Goal: Task Accomplishment & Management: Complete application form

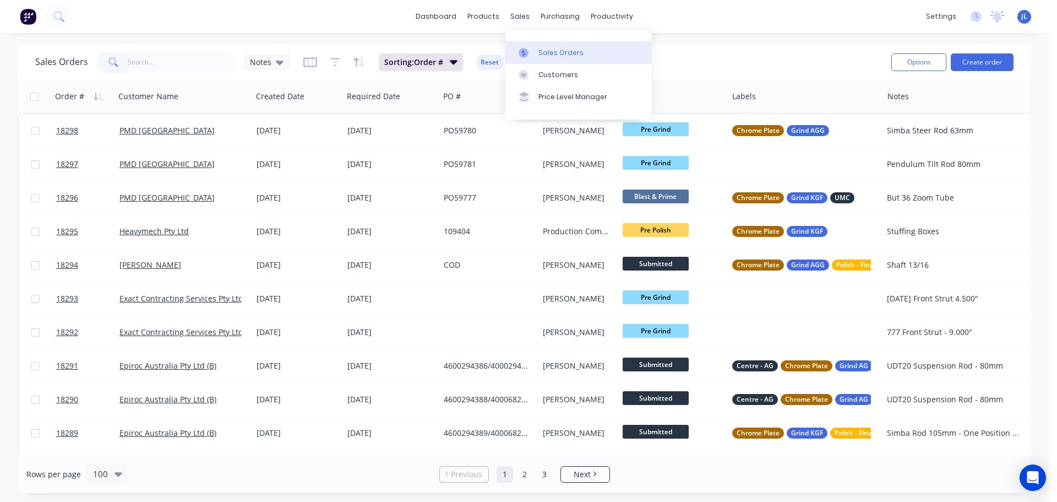
click at [532, 58] on link "Sales Orders" at bounding box center [578, 52] width 146 height 22
click at [534, 52] on div at bounding box center [527, 53] width 17 height 10
click at [532, 42] on link "Sales Orders" at bounding box center [578, 52] width 146 height 22
click at [564, 58] on link "Purchase Orders" at bounding box center [606, 52] width 146 height 22
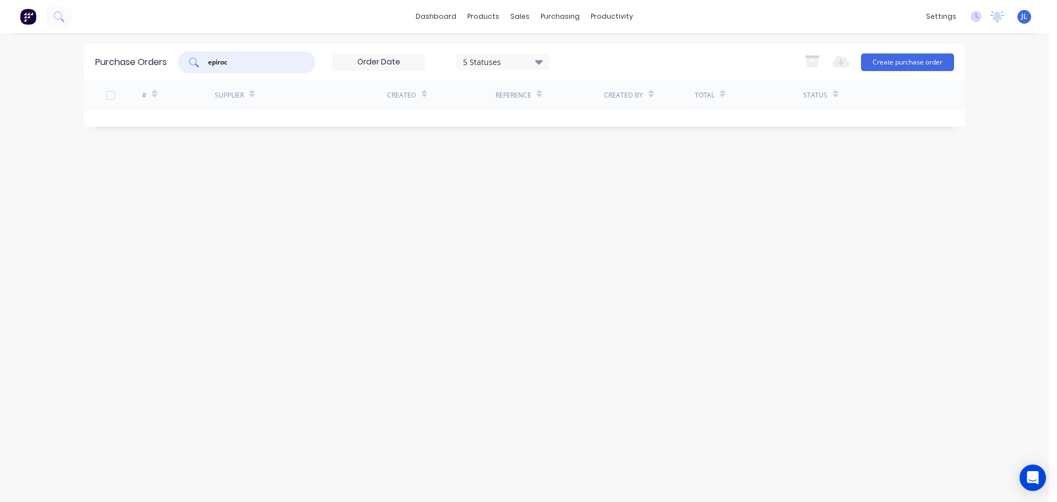
drag, startPoint x: 247, startPoint y: 62, endPoint x: 198, endPoint y: 63, distance: 48.5
click at [198, 63] on div "epiroc" at bounding box center [247, 62] width 138 height 22
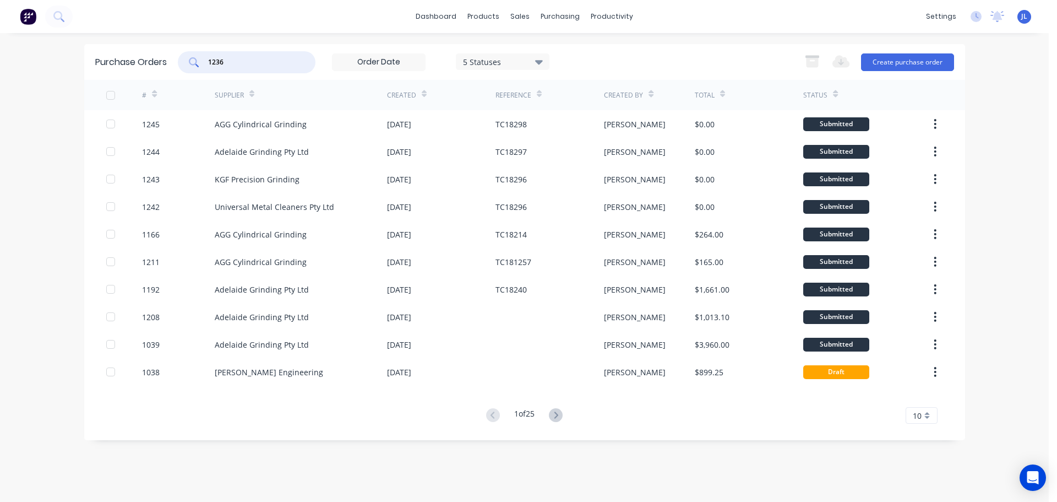
type input "1236"
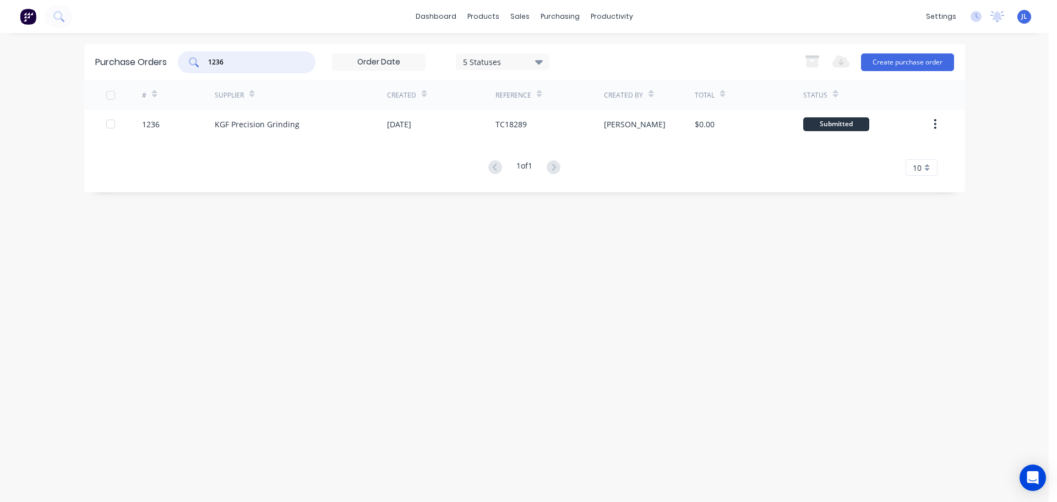
click at [359, 123] on div "KGF Precision Grinding" at bounding box center [301, 124] width 172 height 28
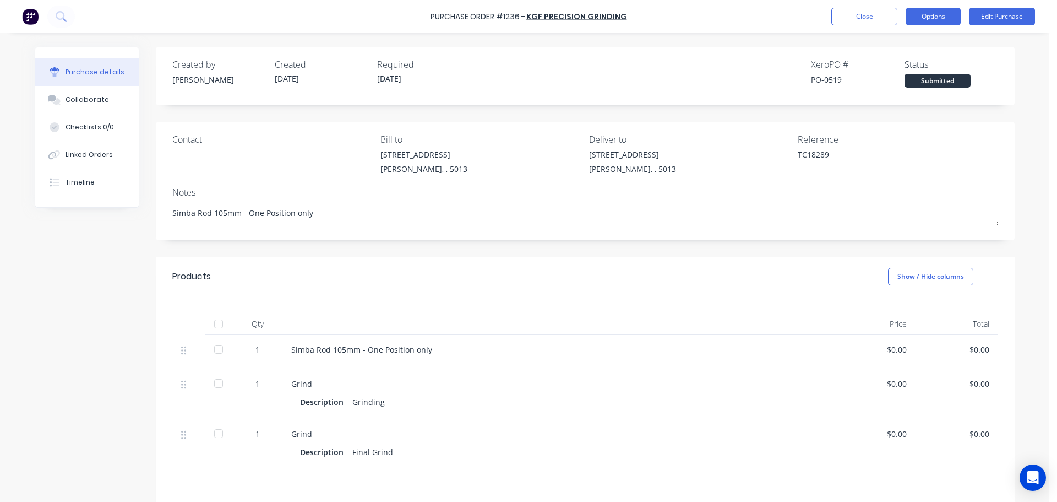
click at [936, 21] on button "Options" at bounding box center [933, 17] width 55 height 18
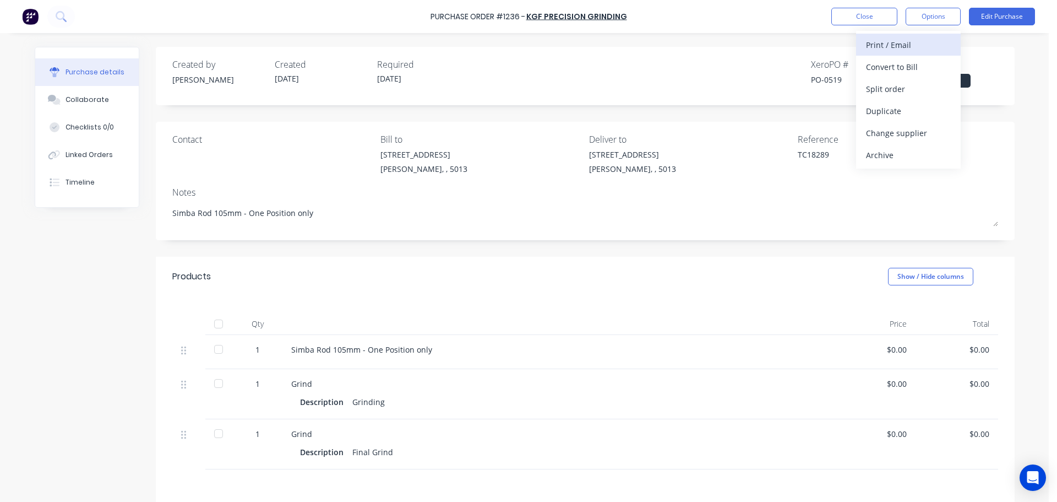
click at [913, 51] on div "Print / Email" at bounding box center [908, 45] width 85 height 16
click at [906, 86] on div "Without pricing" at bounding box center [908, 89] width 85 height 16
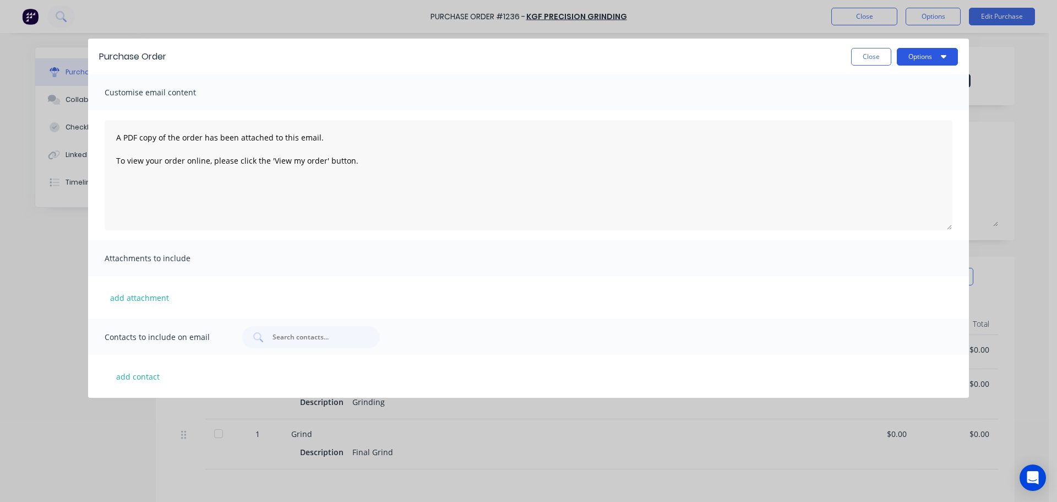
click at [918, 54] on button "Options" at bounding box center [927, 57] width 61 height 18
click at [886, 104] on div "Print" at bounding box center [905, 107] width 85 height 16
click at [878, 57] on button "Close" at bounding box center [871, 57] width 40 height 18
type textarea "x"
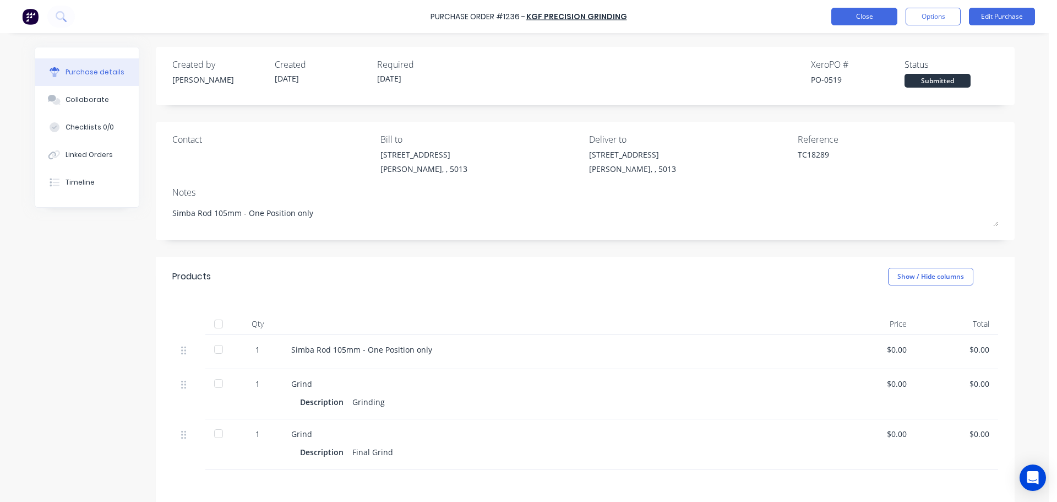
click at [857, 19] on button "Close" at bounding box center [864, 17] width 66 height 18
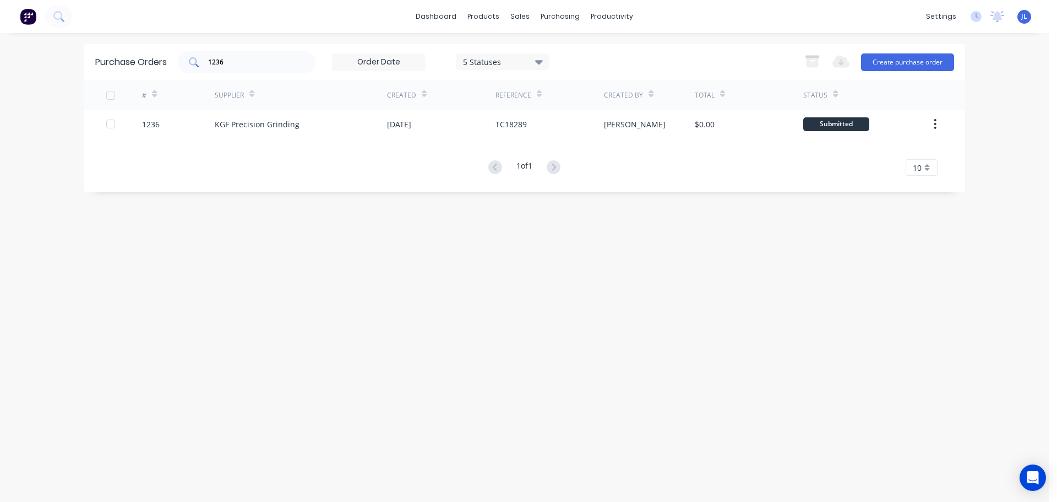
click at [279, 69] on div "1236" at bounding box center [247, 62] width 138 height 22
type input "1"
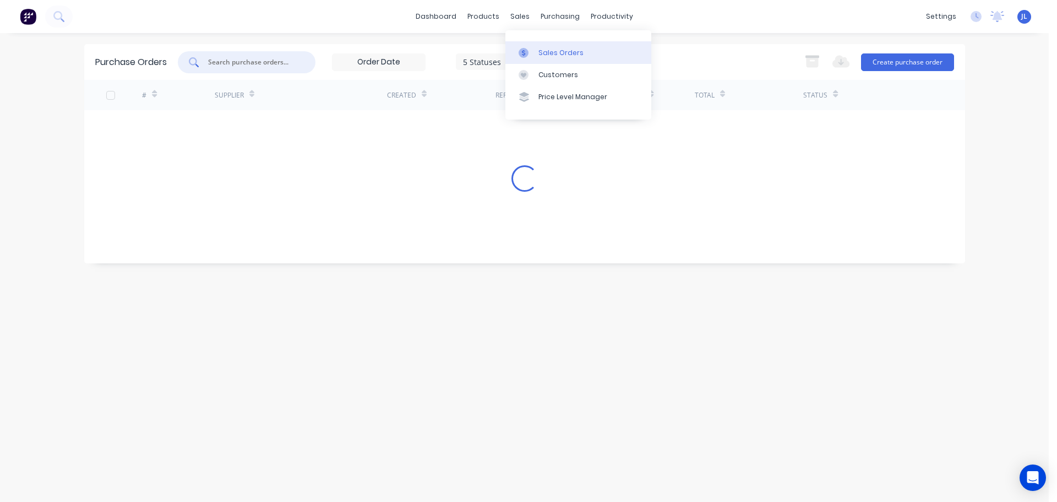
click at [528, 50] on icon at bounding box center [524, 53] width 10 height 10
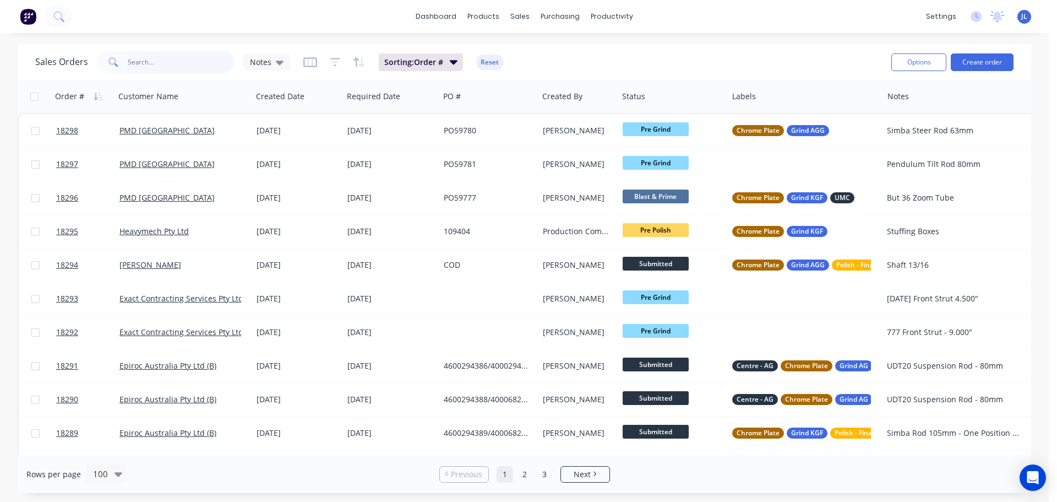
click at [178, 67] on input "text" at bounding box center [181, 62] width 107 height 22
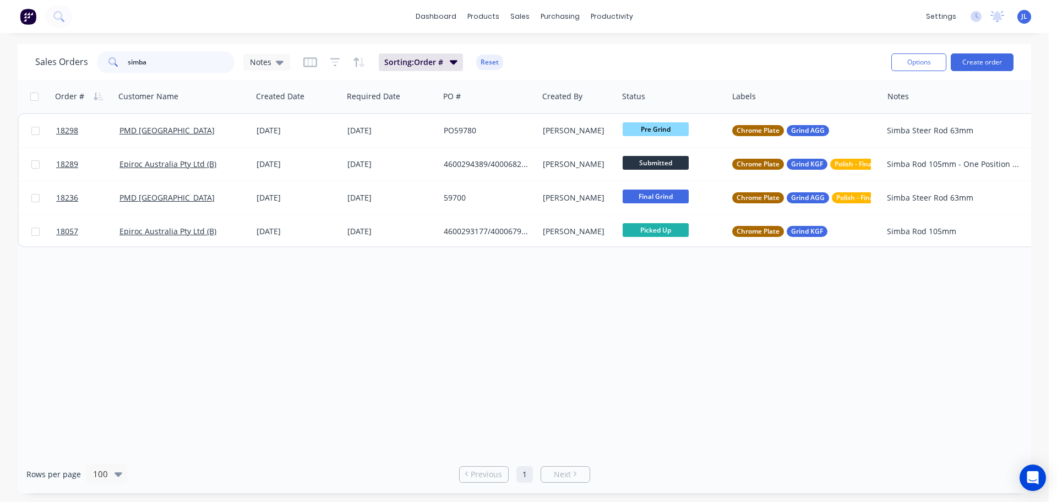
type input "simba"
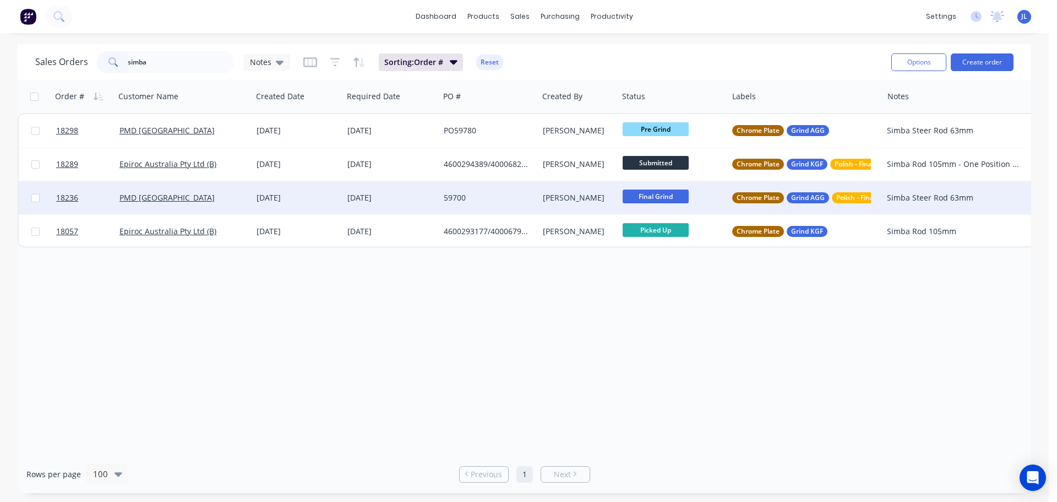
click at [421, 194] on div "[DATE]" at bounding box center [391, 197] width 88 height 11
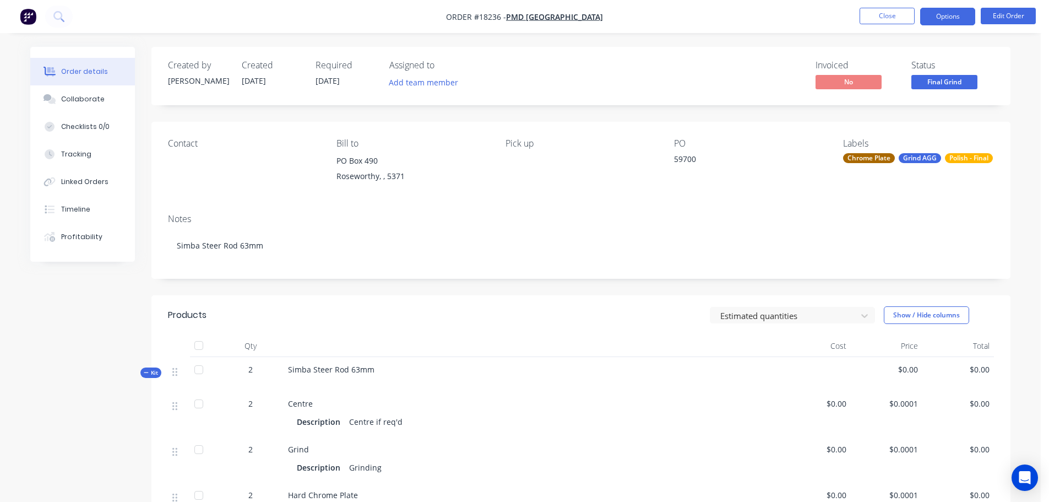
click at [934, 21] on button "Options" at bounding box center [947, 17] width 55 height 18
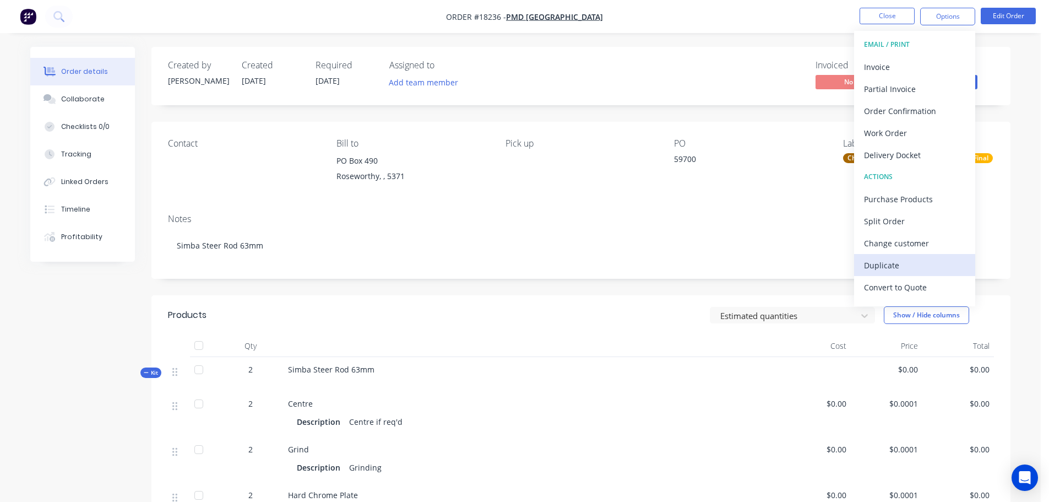
click at [891, 264] on div "Duplicate" at bounding box center [914, 265] width 101 height 16
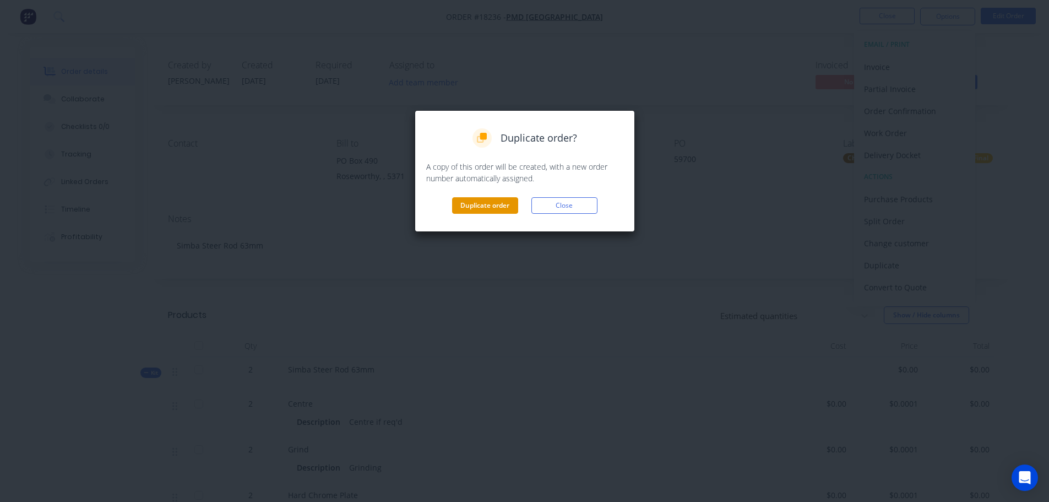
click at [473, 209] on button "Duplicate order" at bounding box center [485, 205] width 66 height 17
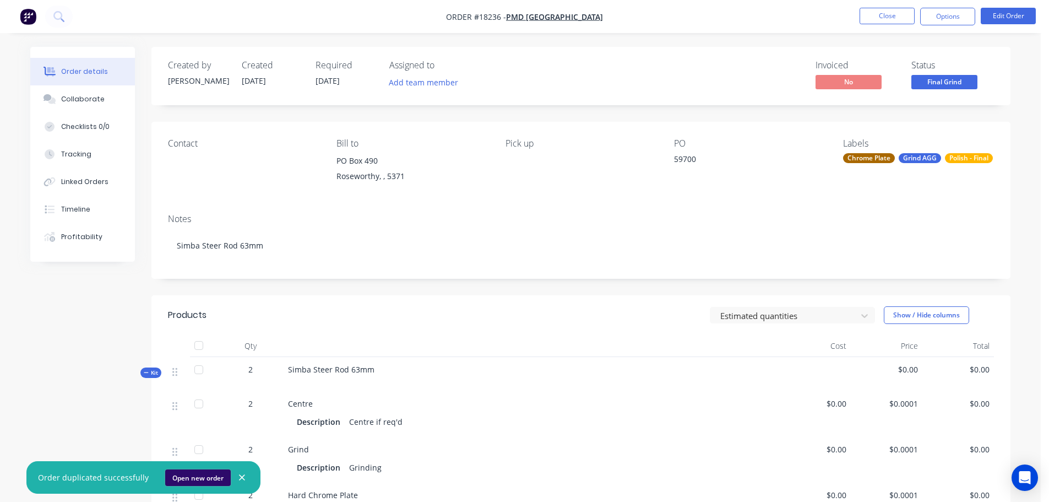
click at [195, 478] on button "Open new order" at bounding box center [198, 477] width 66 height 17
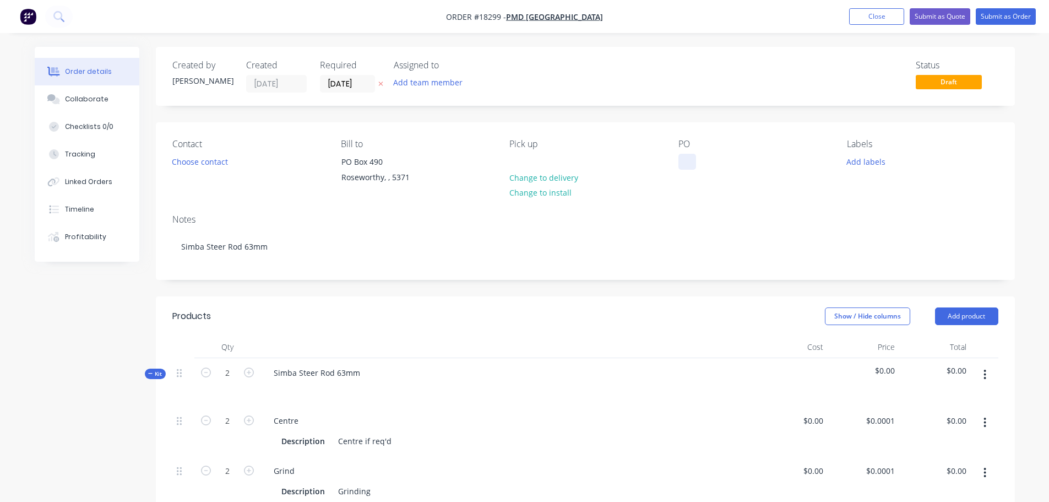
click at [694, 159] on div at bounding box center [687, 162] width 18 height 16
click at [861, 167] on button "Add labels" at bounding box center [866, 161] width 51 height 15
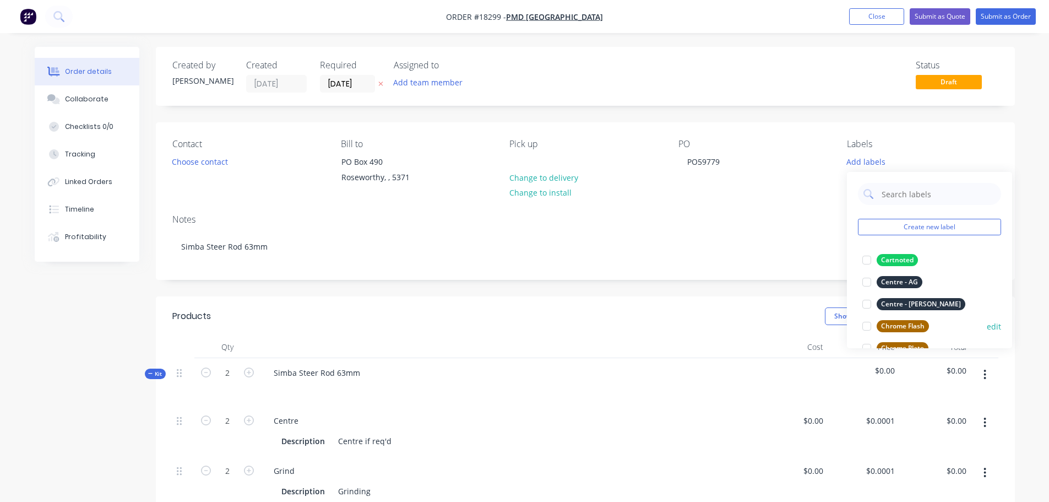
scroll to position [55, 0]
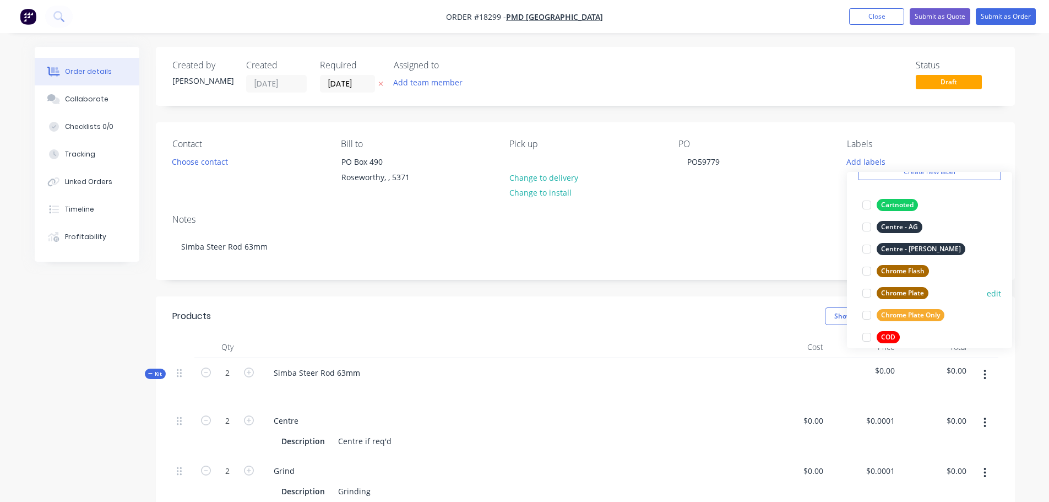
click at [866, 293] on div at bounding box center [867, 293] width 22 height 22
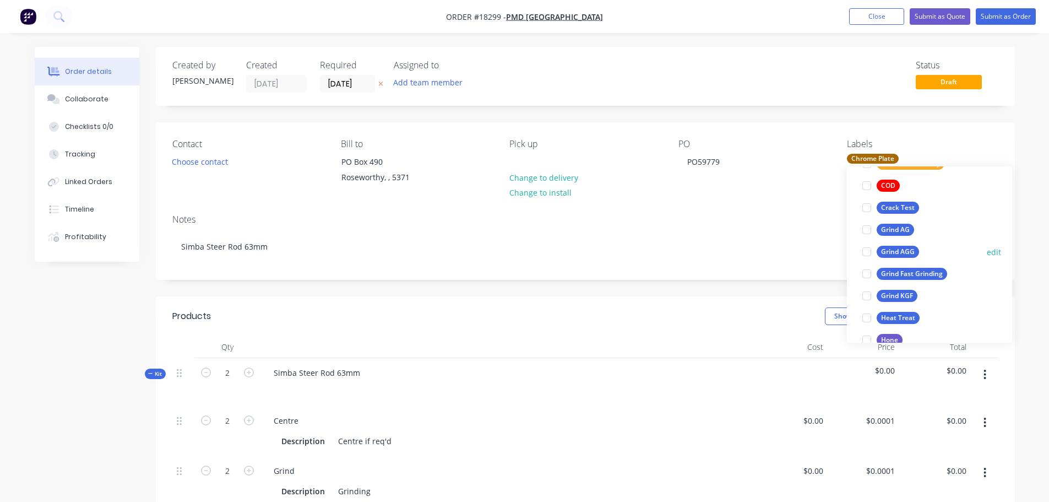
scroll to position [220, 0]
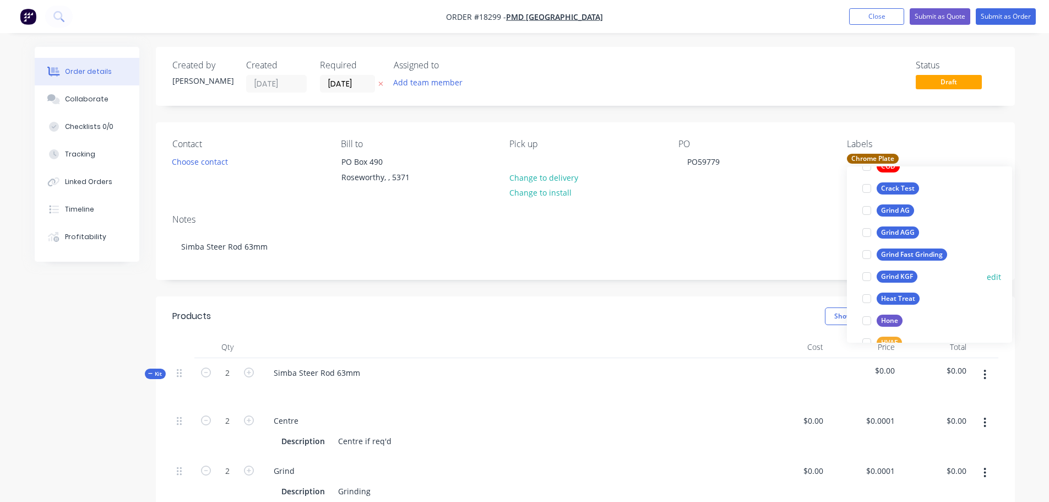
click at [867, 274] on div at bounding box center [867, 276] width 22 height 22
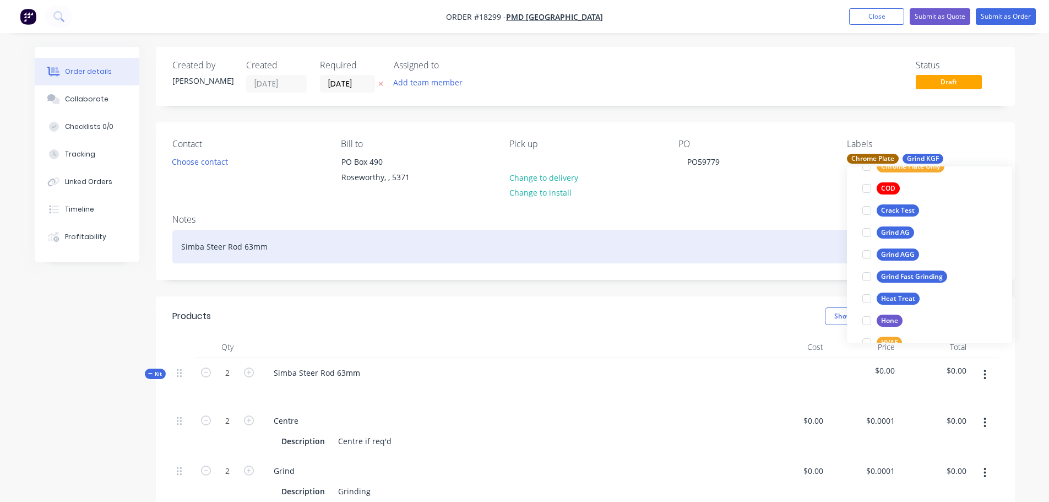
scroll to position [0, 0]
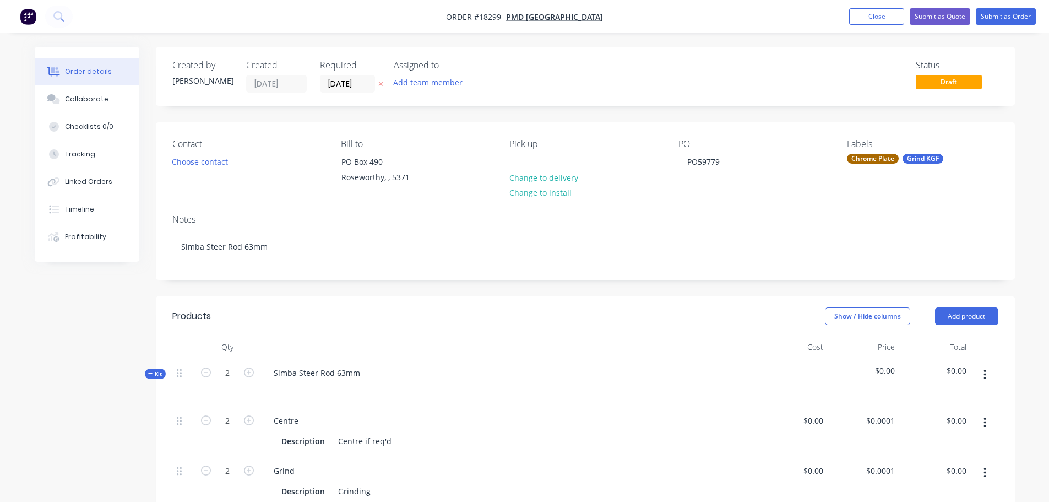
click at [460, 297] on header "Products Show / Hide columns Add product" at bounding box center [585, 316] width 859 height 40
click at [519, 159] on div at bounding box center [518, 162] width 18 height 16
click at [666, 320] on div "Show / Hide columns Add product" at bounding box center [672, 316] width 650 height 18
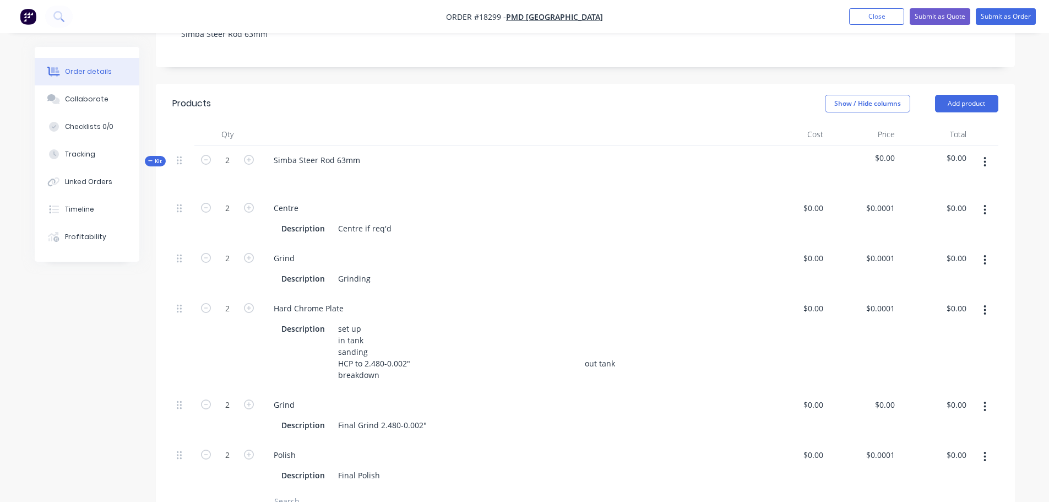
scroll to position [220, 0]
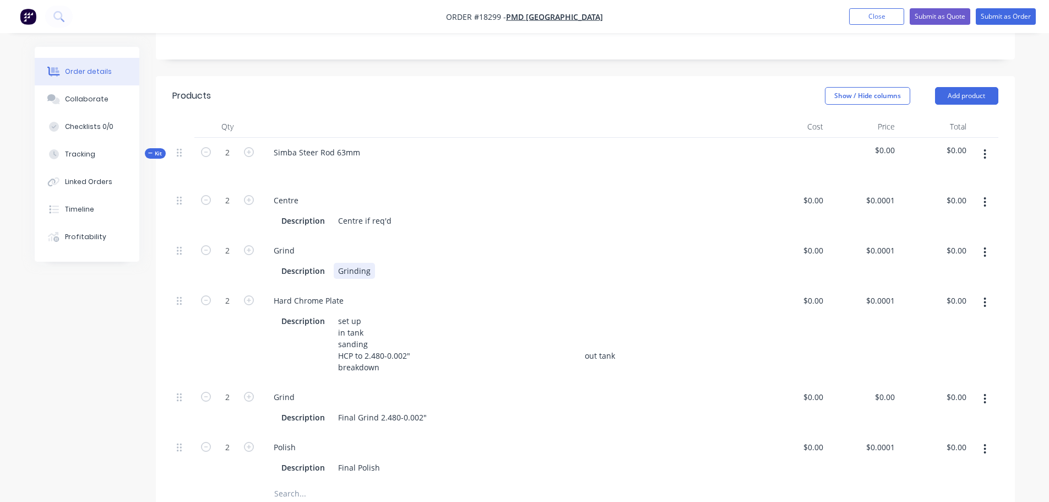
click at [369, 273] on div "Grinding" at bounding box center [354, 271] width 41 height 16
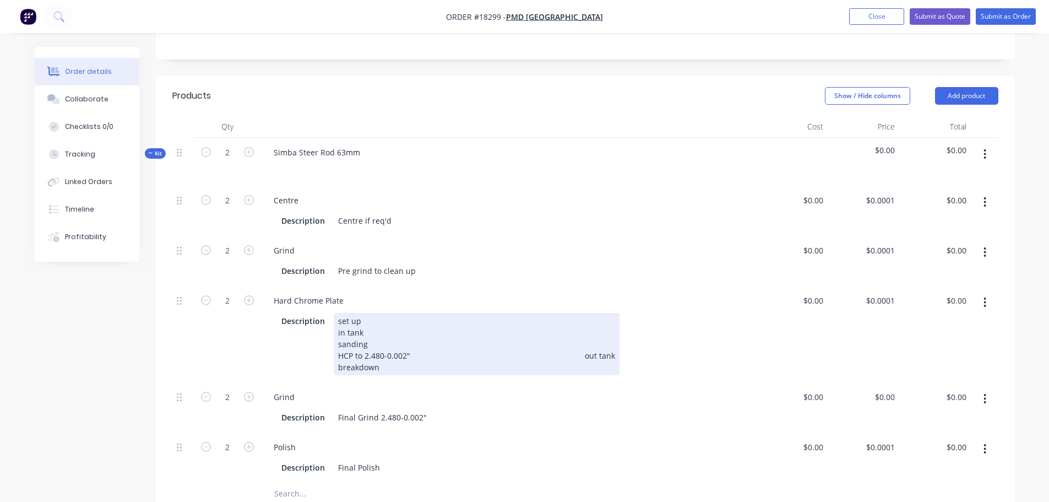
drag, startPoint x: 560, startPoint y: 355, endPoint x: 575, endPoint y: 355, distance: 14.9
click at [560, 355] on div "set up in tank sanding HCP to 2.480-0.002" out tank breakdown" at bounding box center [477, 344] width 286 height 62
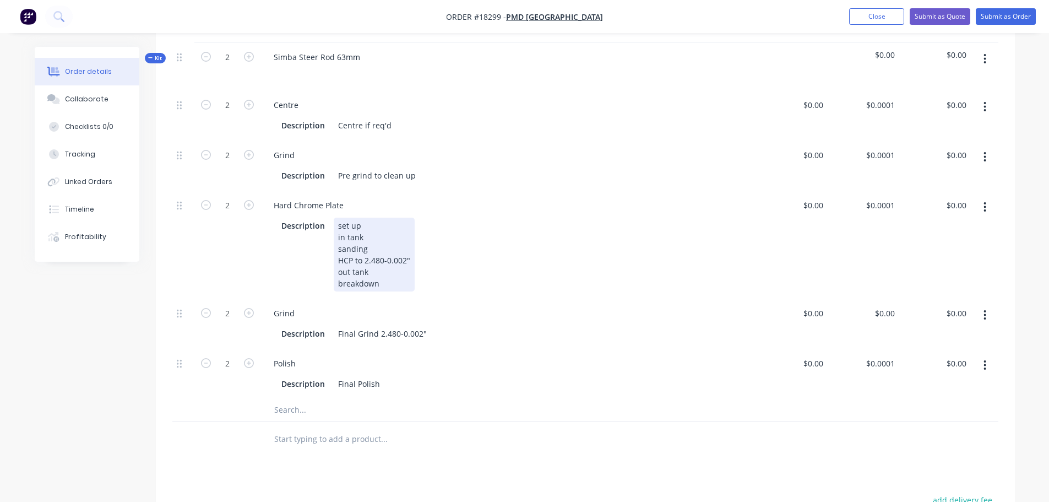
scroll to position [330, 0]
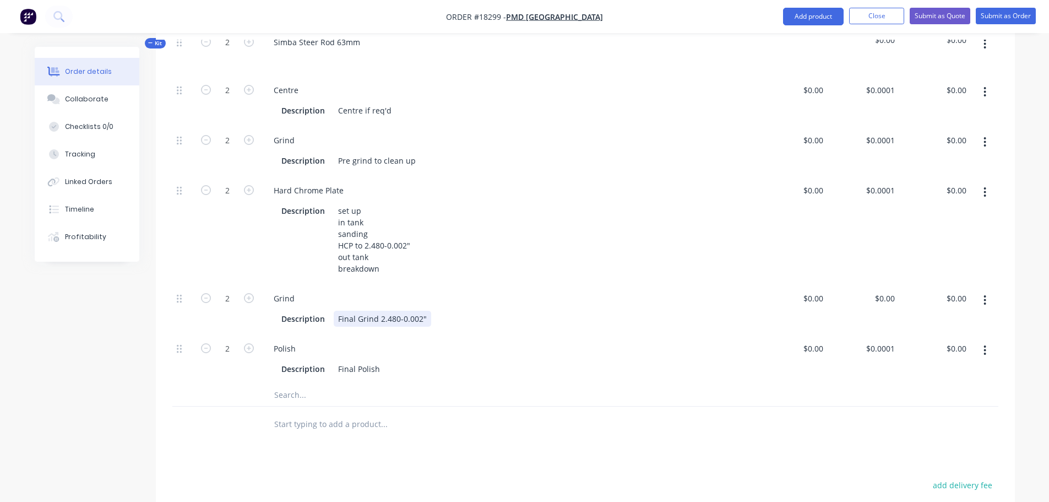
drag, startPoint x: 379, startPoint y: 318, endPoint x: 429, endPoint y: 318, distance: 50.1
click at [429, 318] on div "Final Grind 2.480-0.002"" at bounding box center [382, 318] width 97 height 16
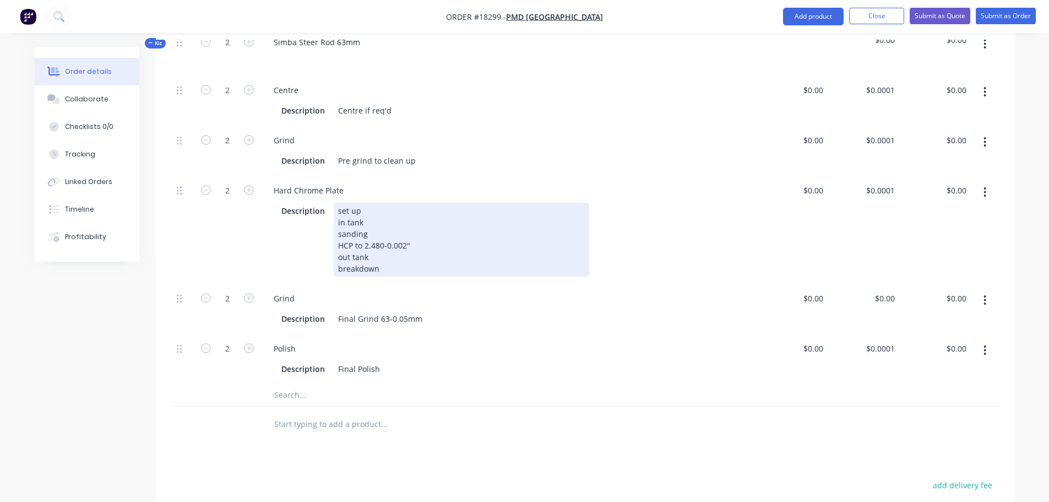
click at [418, 246] on div "set up in tank sanding HCP to 2.480-0.002" out tank breakdown" at bounding box center [461, 240] width 255 height 74
drag, startPoint x: 385, startPoint y: 244, endPoint x: 440, endPoint y: 244, distance: 55.1
click at [440, 244] on div "set up in tank sanding HCP to 2.480-0.002" out tank breakdown" at bounding box center [461, 240] width 255 height 74
drag, startPoint x: 364, startPoint y: 242, endPoint x: 424, endPoint y: 241, distance: 60.6
click at [424, 241] on div "set up in tank sanding HCP to 2.480 + grinding out tank breakdown" at bounding box center [444, 240] width 220 height 74
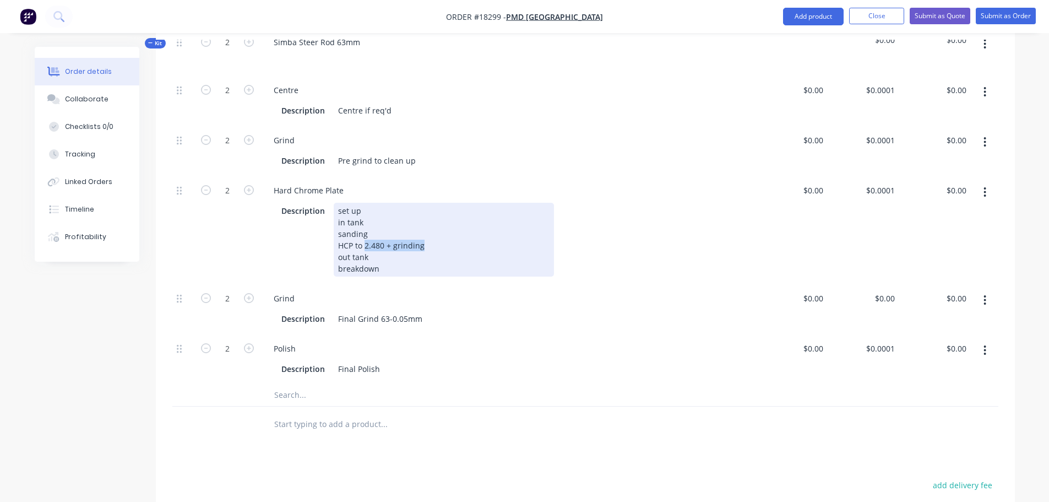
copy div "2.480 + grinding"
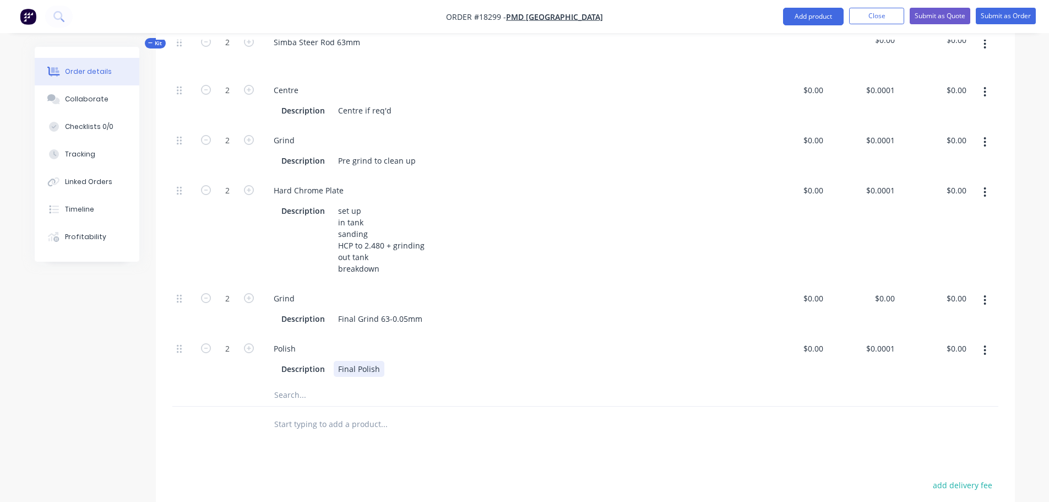
click at [386, 368] on div "Description Final Polish" at bounding box center [506, 369] width 458 height 16
click at [418, 448] on div "Products Show / Hide columns Add product Qty Cost Price Total Kit 2 Simba Steer…" at bounding box center [585, 336] width 859 height 740
drag, startPoint x: 401, startPoint y: 370, endPoint x: 457, endPoint y: 368, distance: 56.2
click at [459, 368] on div "Description Final Polish 2.480 + grinding" at bounding box center [506, 369] width 458 height 16
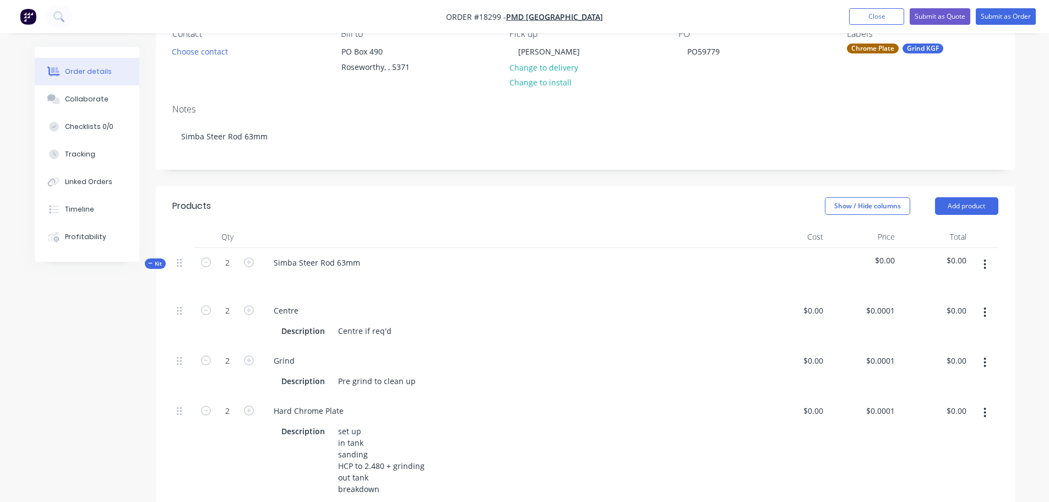
scroll to position [0, 0]
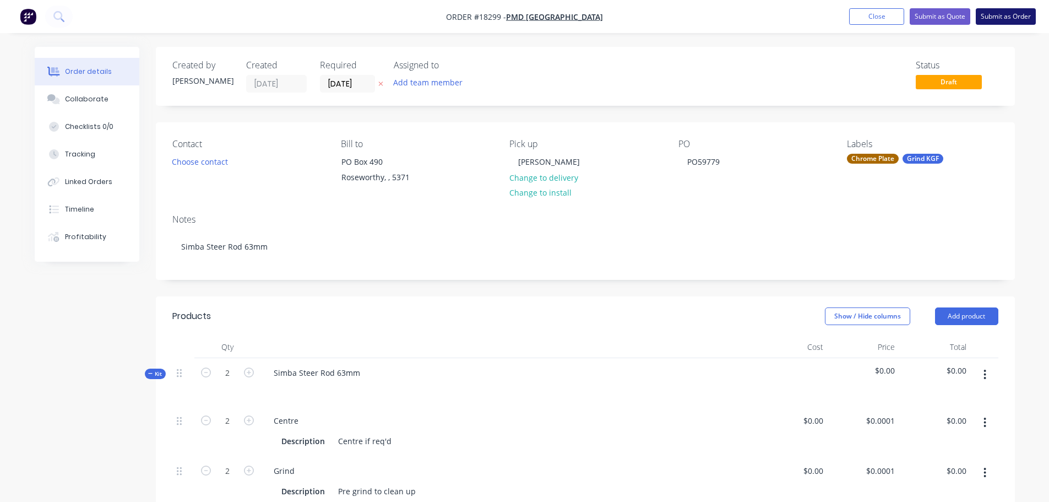
click at [1000, 19] on button "Submit as Order" at bounding box center [1006, 16] width 60 height 17
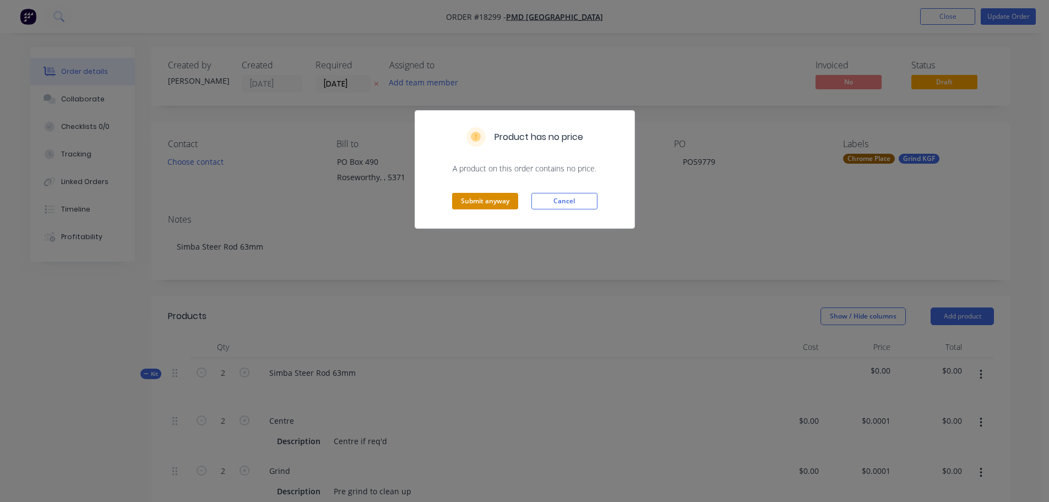
click at [498, 194] on button "Submit anyway" at bounding box center [485, 201] width 66 height 17
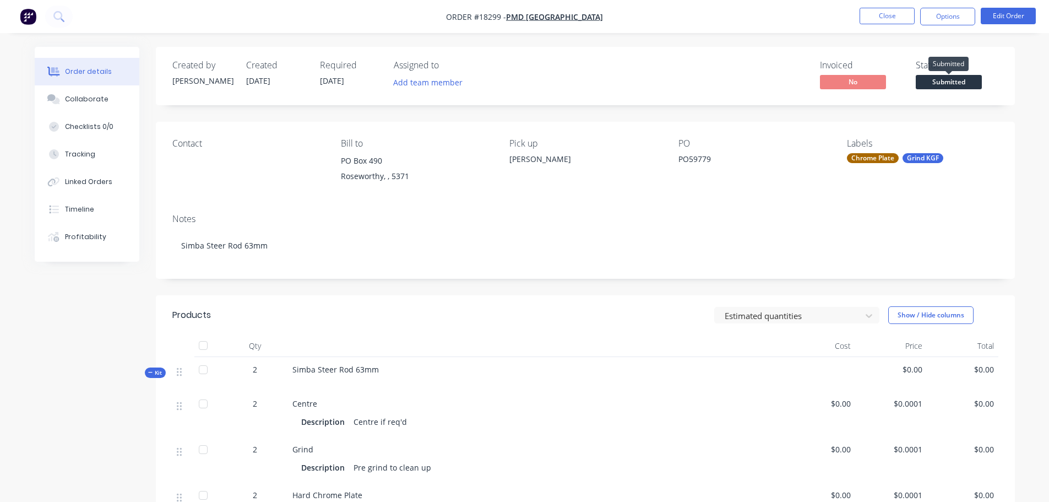
click at [925, 80] on span "Submitted" at bounding box center [949, 82] width 66 height 14
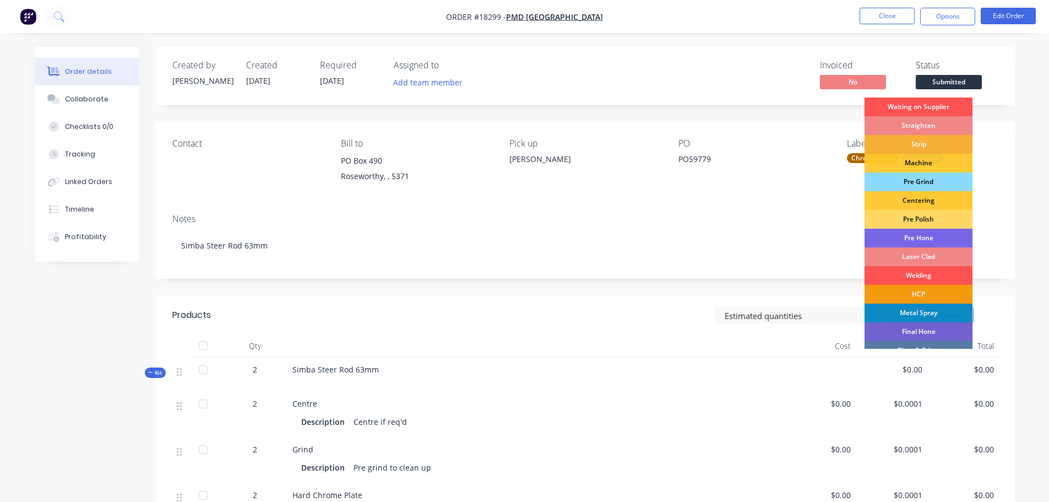
click at [935, 178] on div "Pre Grind" at bounding box center [918, 181] width 108 height 19
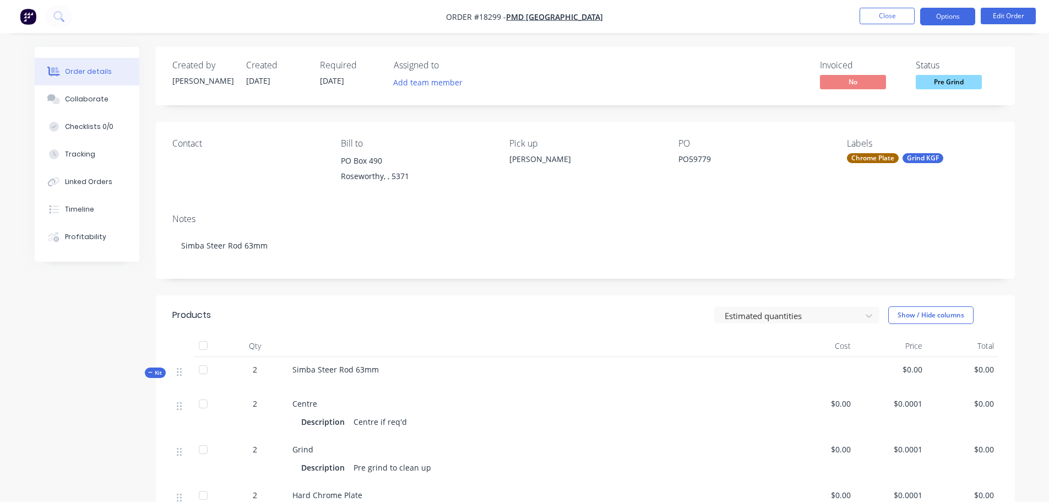
click at [939, 23] on button "Options" at bounding box center [947, 17] width 55 height 18
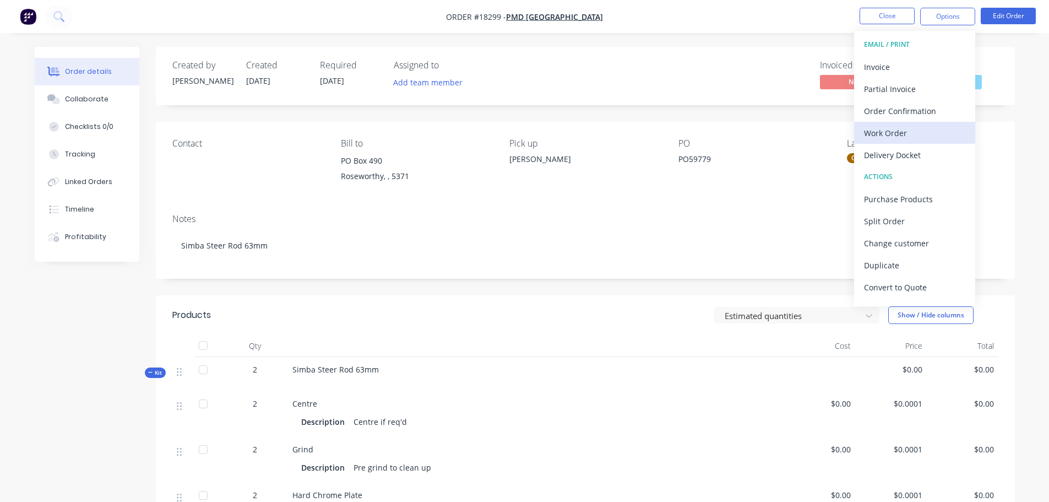
click at [906, 133] on div "Work Order" at bounding box center [914, 133] width 101 height 16
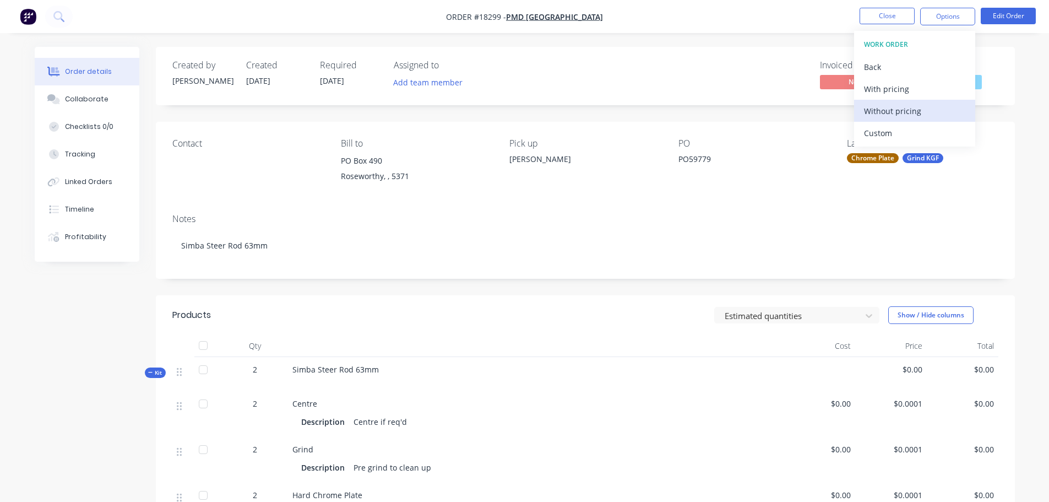
click at [880, 104] on div "Without pricing" at bounding box center [914, 111] width 101 height 16
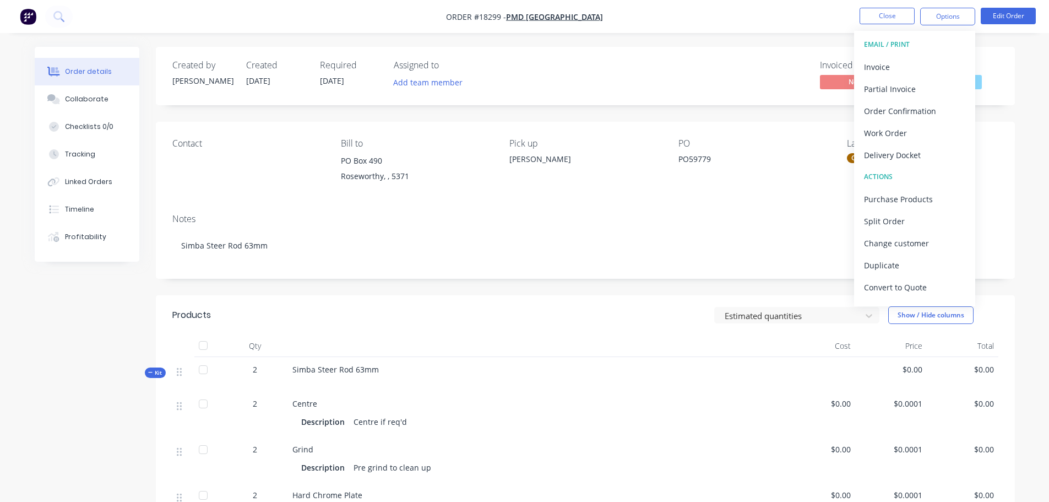
click at [694, 64] on div "Invoiced No Status Pre Grind" at bounding box center [751, 76] width 494 height 32
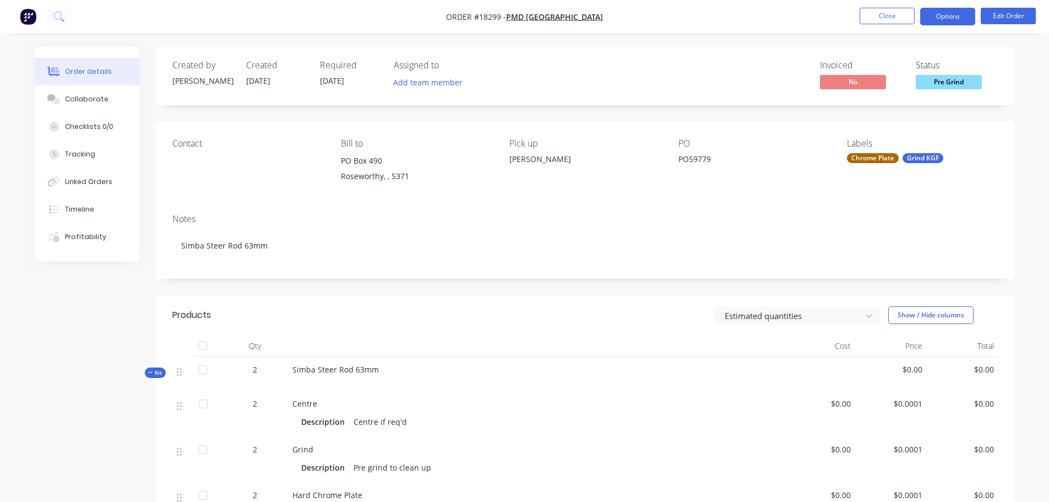
click at [921, 17] on button "Options" at bounding box center [947, 17] width 55 height 18
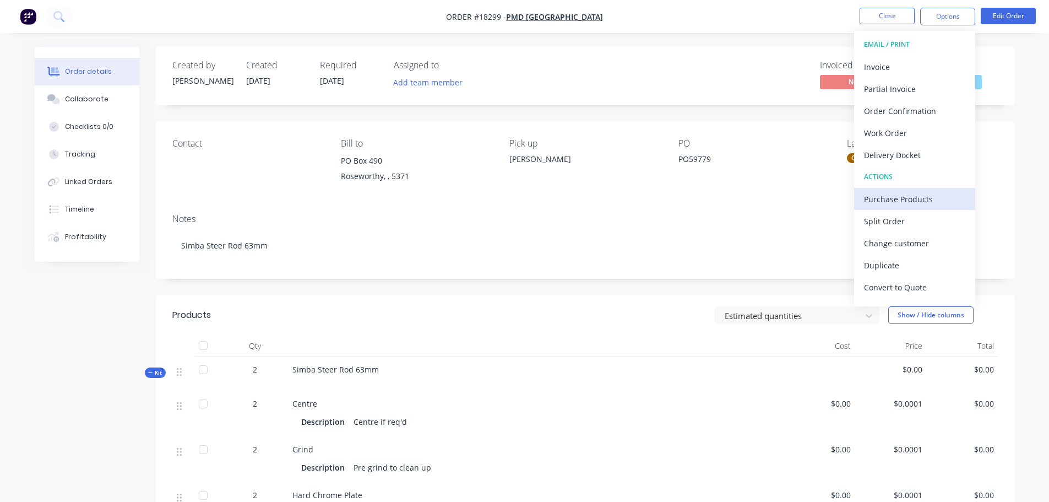
click at [901, 194] on div "Purchase Products" at bounding box center [914, 199] width 101 height 16
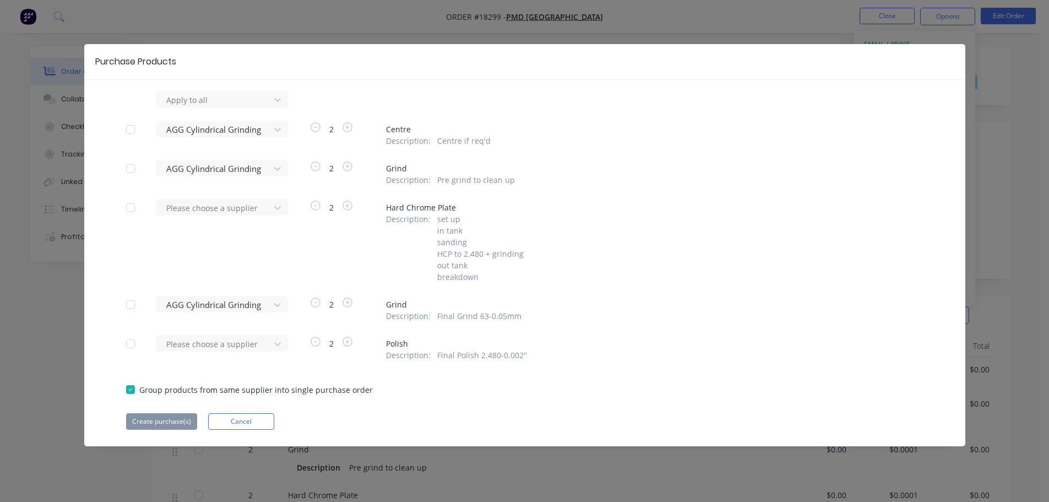
drag, startPoint x: 130, startPoint y: 132, endPoint x: 134, endPoint y: 175, distance: 42.6
click at [130, 133] on div at bounding box center [130, 129] width 22 height 22
click at [134, 175] on div at bounding box center [130, 168] width 22 height 22
click at [126, 303] on div at bounding box center [130, 304] width 22 height 22
click at [203, 133] on div at bounding box center [214, 130] width 99 height 14
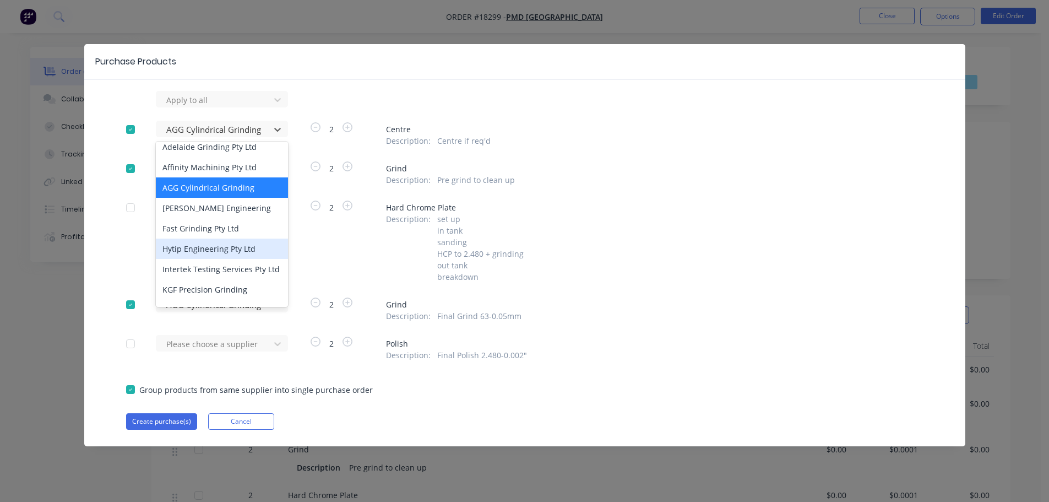
scroll to position [110, 0]
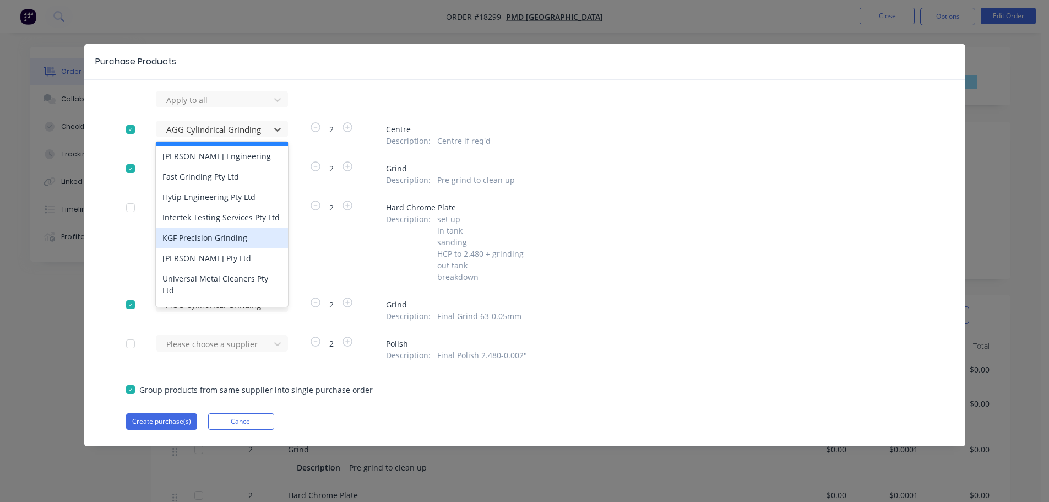
click at [220, 244] on div "KGF Precision Grinding" at bounding box center [222, 237] width 132 height 20
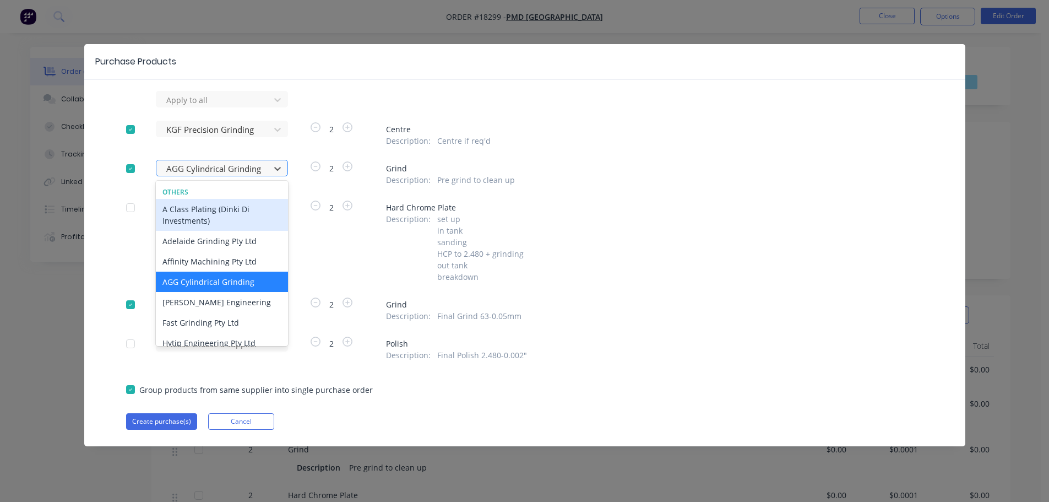
click at [218, 172] on div at bounding box center [214, 169] width 99 height 14
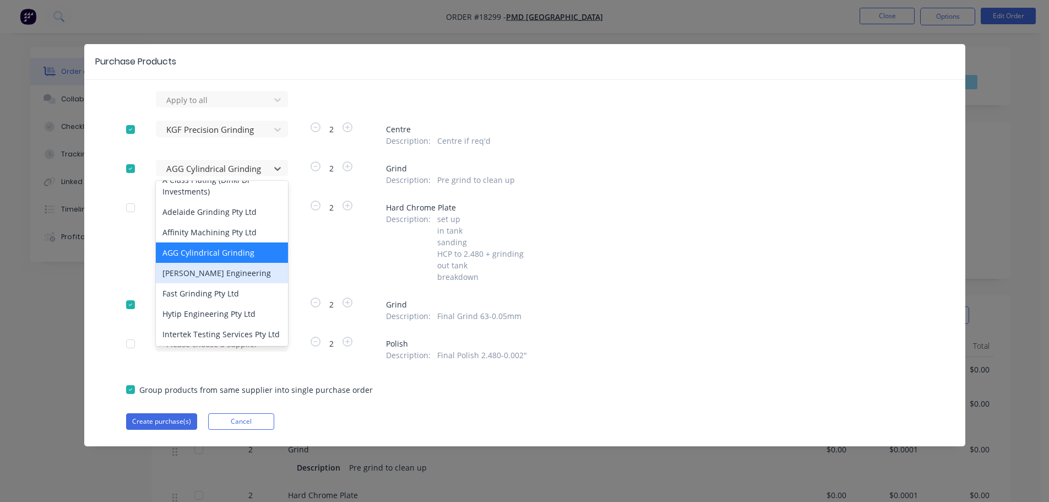
scroll to position [55, 0]
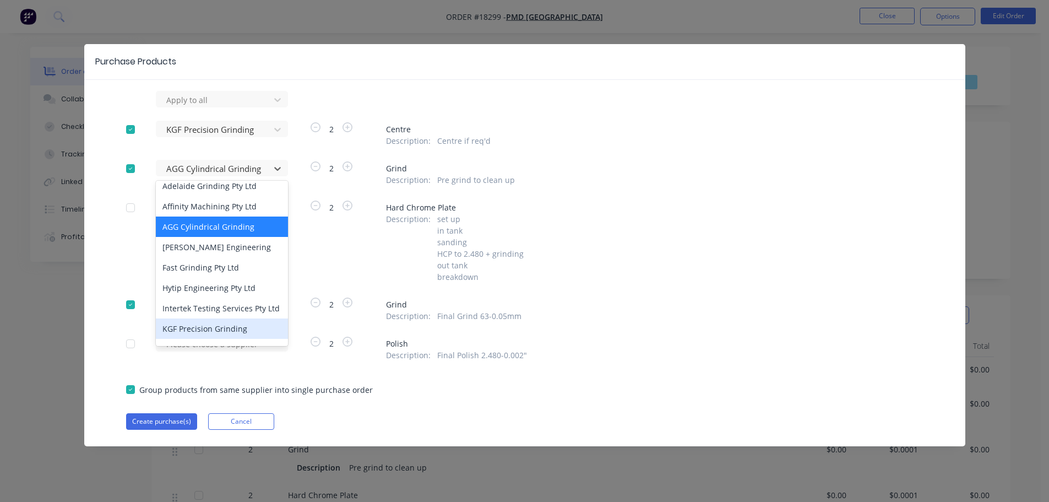
click at [209, 334] on div "KGF Precision Grinding" at bounding box center [222, 328] width 132 height 20
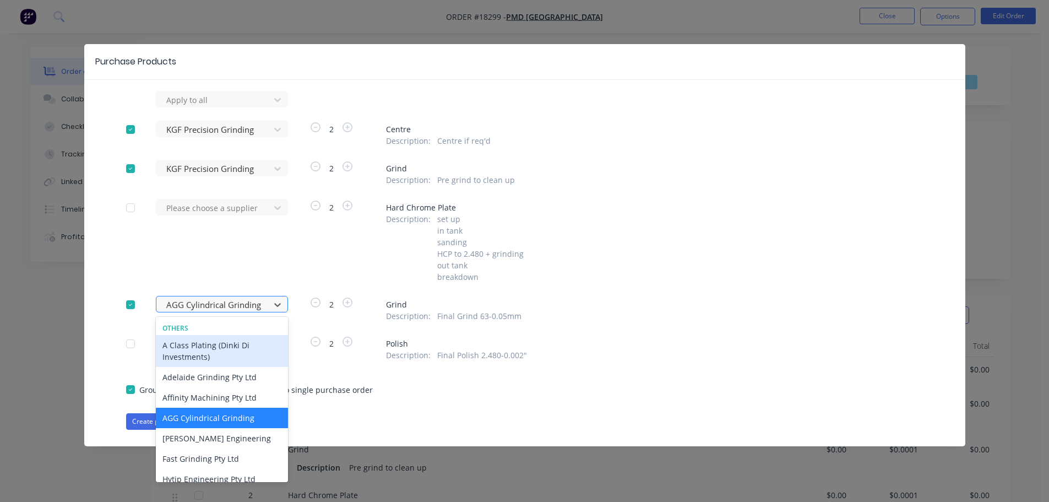
click at [205, 306] on div at bounding box center [214, 305] width 99 height 14
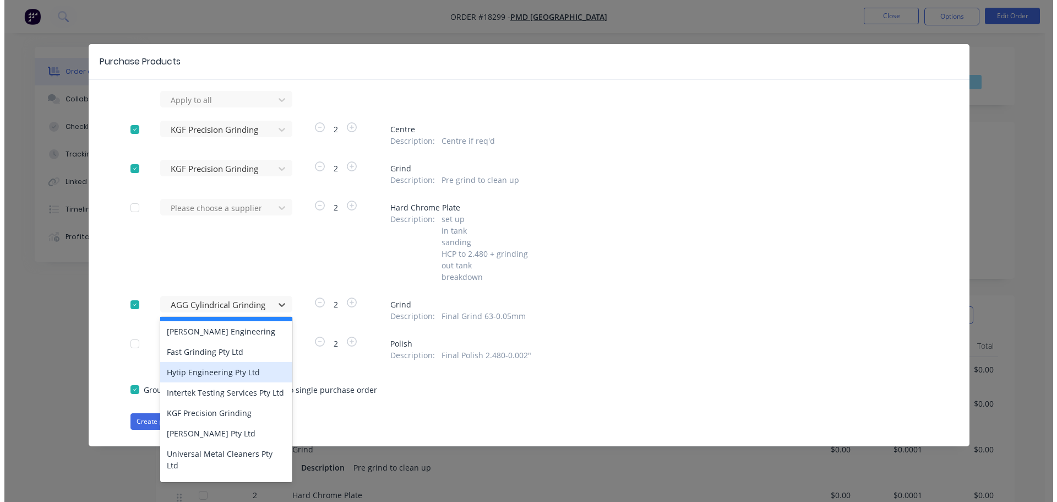
scroll to position [110, 0]
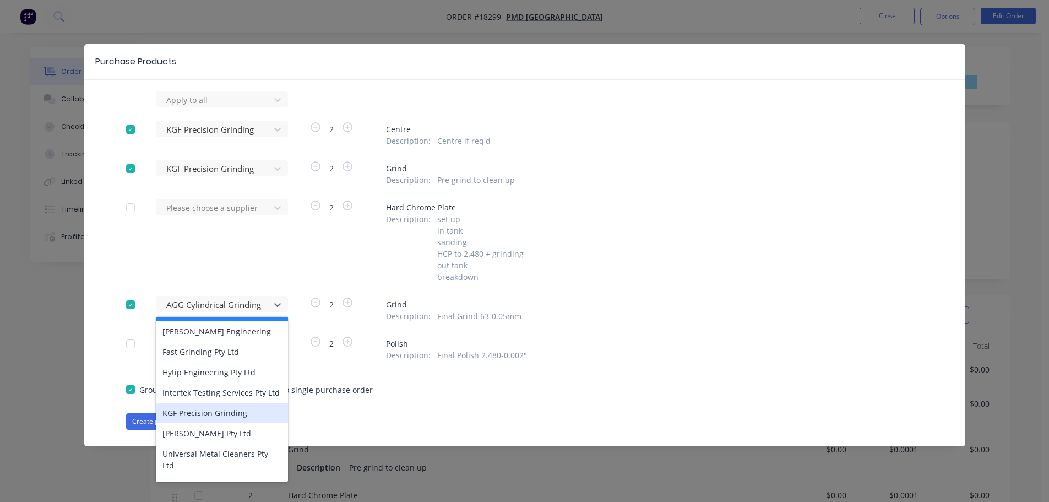
click at [219, 413] on div "KGF Precision Grinding" at bounding box center [222, 412] width 132 height 20
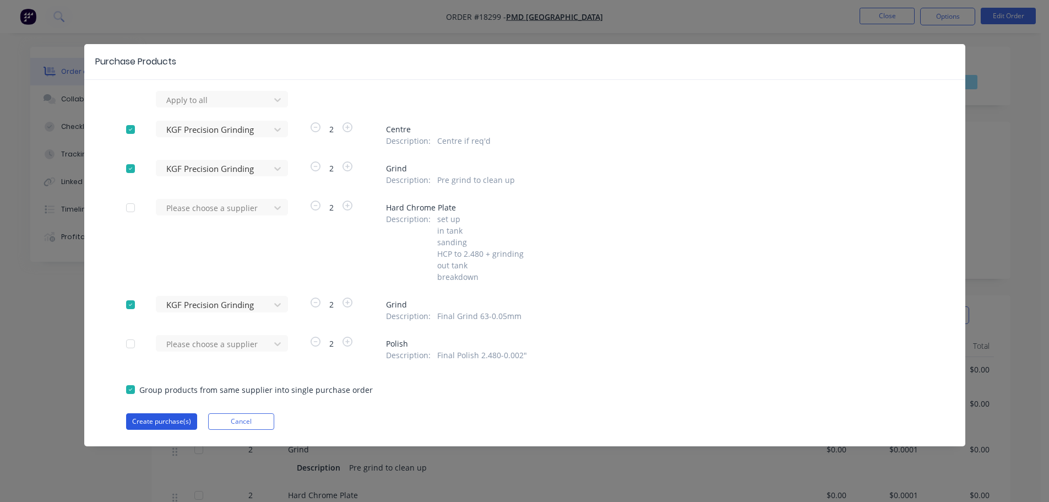
click at [164, 423] on button "Create purchase(s)" at bounding box center [161, 421] width 71 height 17
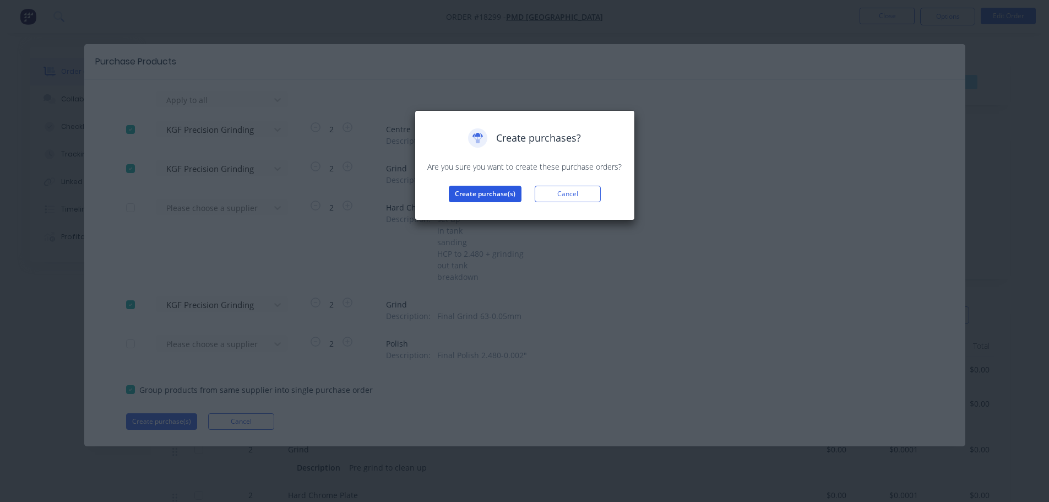
click at [478, 201] on button "Create purchase(s)" at bounding box center [485, 194] width 73 height 17
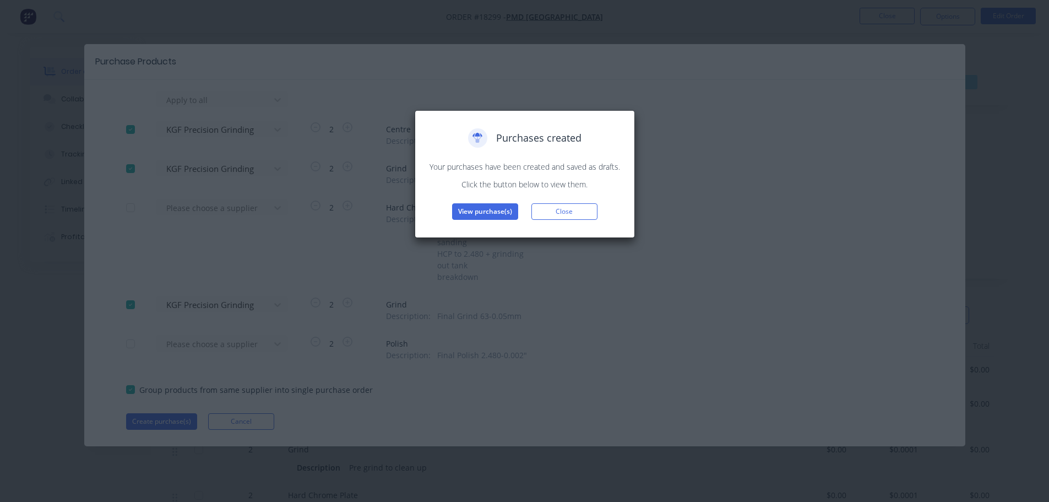
click at [480, 214] on button "View purchase(s)" at bounding box center [485, 211] width 66 height 17
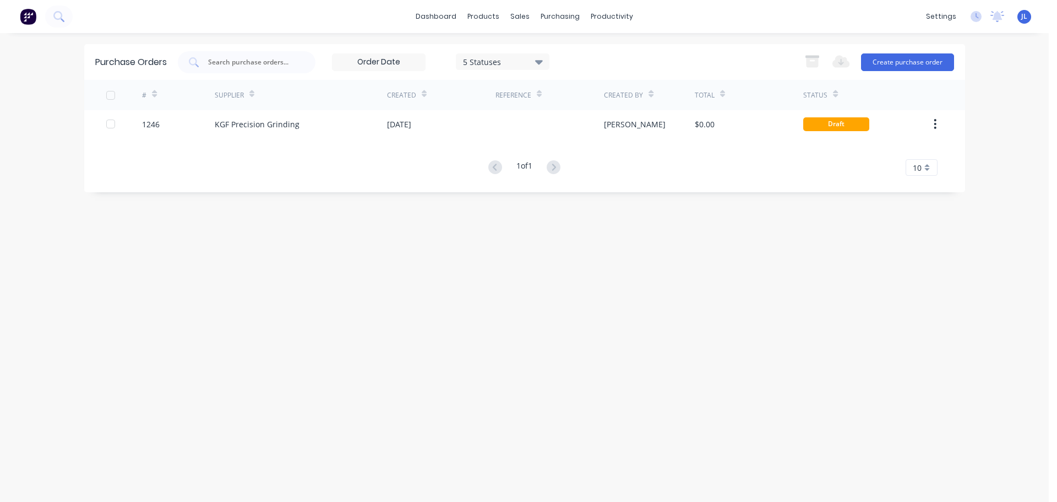
click at [494, 138] on div "# Supplier Created Reference Created By Total Status 1246 KGF Precision Grindin…" at bounding box center [524, 128] width 881 height 96
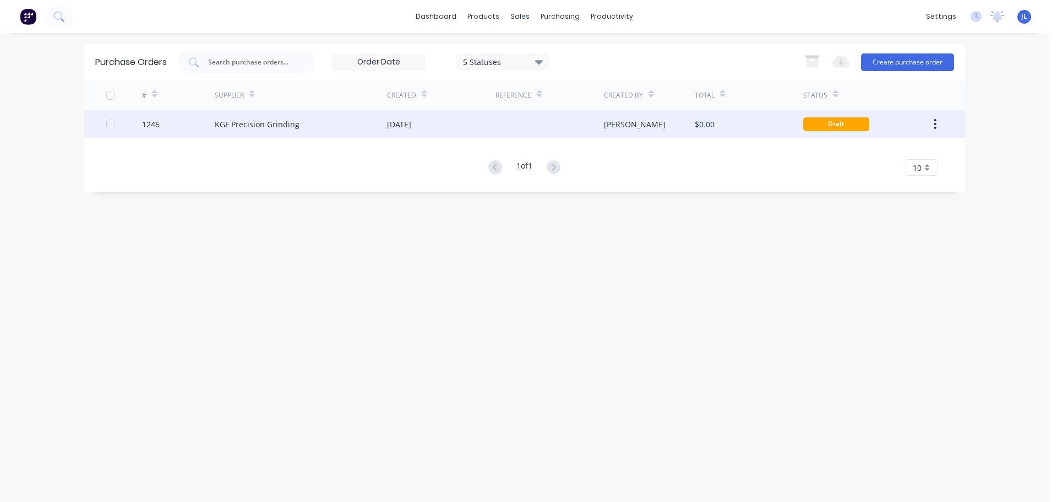
click at [502, 127] on div at bounding box center [549, 124] width 108 height 28
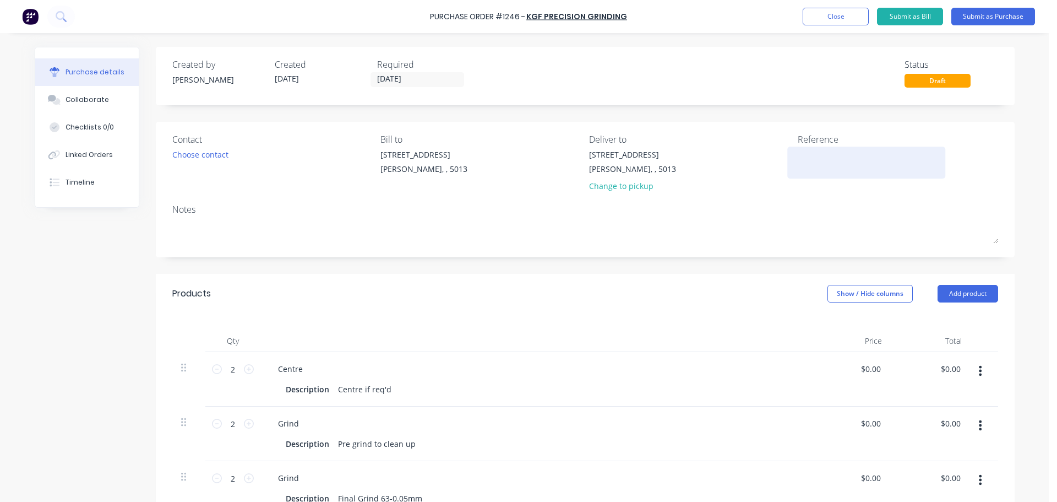
click at [813, 150] on textarea at bounding box center [867, 161] width 138 height 25
type textarea "TC18299"
type textarea "x"
type textarea "TC18299"
click at [992, 301] on button "Add product" at bounding box center [968, 294] width 61 height 18
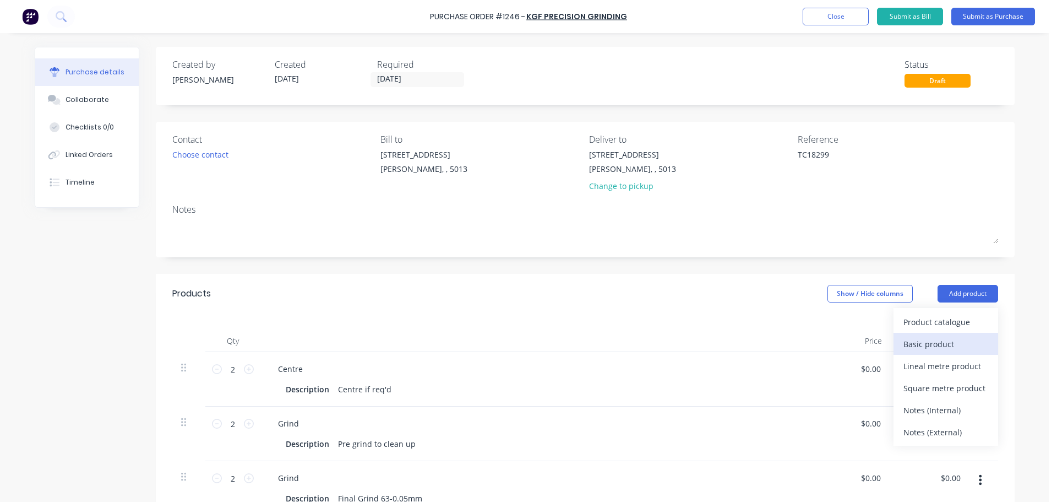
drag, startPoint x: 946, startPoint y: 340, endPoint x: 934, endPoint y: 341, distance: 12.2
click at [946, 340] on div "Basic product" at bounding box center [945, 344] width 85 height 16
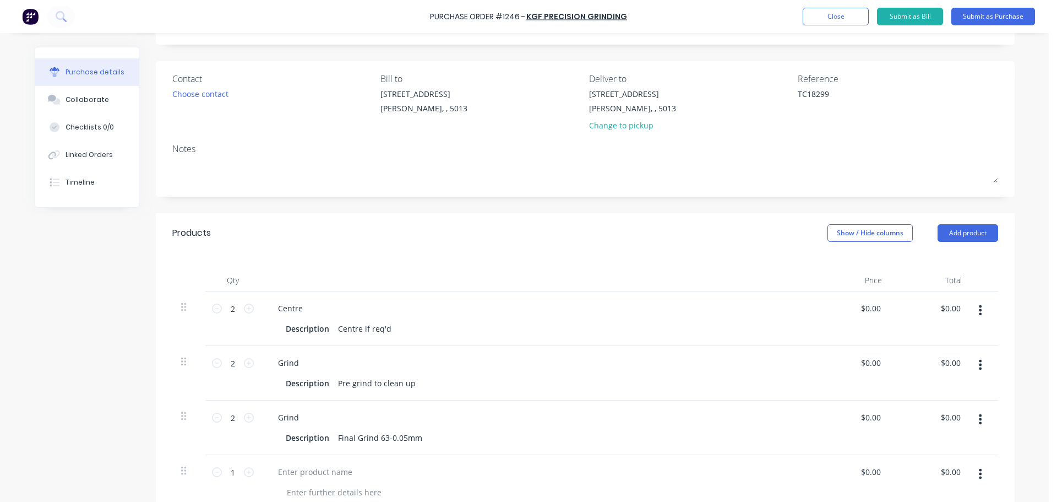
scroll to position [165, 0]
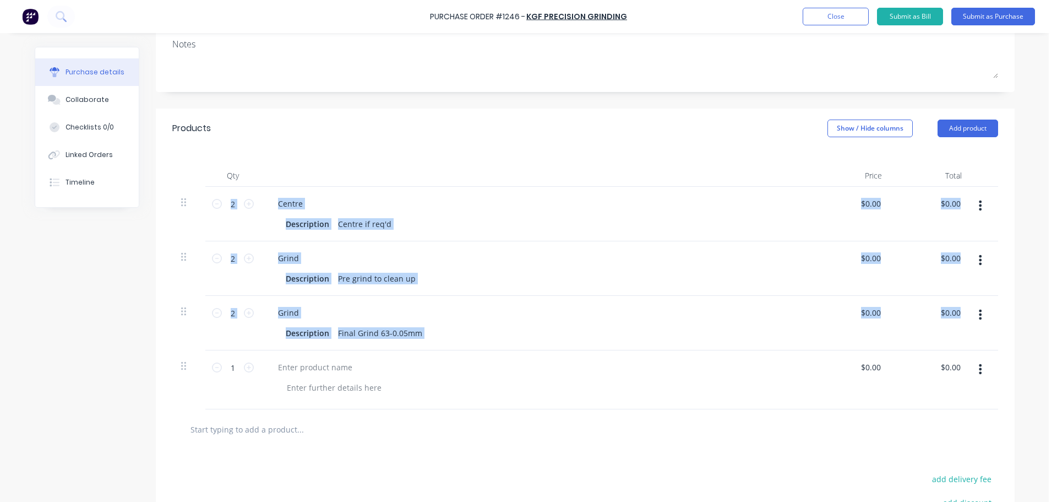
drag, startPoint x: 175, startPoint y: 366, endPoint x: 175, endPoint y: 278, distance: 87.5
click at [179, 230] on div "2 2 Centre Description Centre if req'd $0.00 $0.00 $0.00 $0.00 2 2 Grind Descri…" at bounding box center [585, 298] width 826 height 222
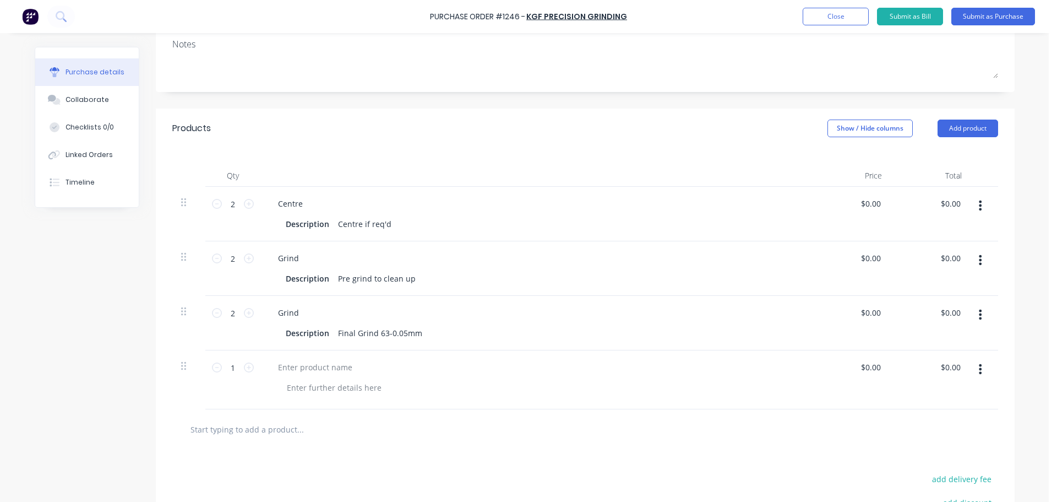
click at [138, 415] on div "Created by Jarred Created 14/10/25 Required 14/10/25 Status Draft Contact Choos…" at bounding box center [525, 256] width 980 height 749
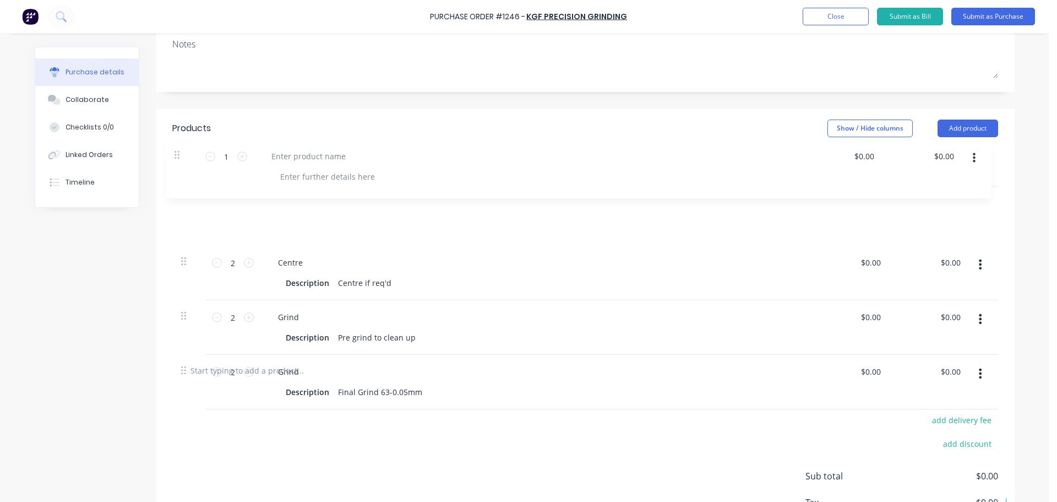
drag, startPoint x: 178, startPoint y: 370, endPoint x: 176, endPoint y: 154, distance: 215.8
click at [176, 154] on div "Qty Price Total 2 2 Centre Description Centre if req'd $0.00 $0.00 $0.00 $0.00 …" at bounding box center [585, 249] width 859 height 202
type textarea "x"
type input "1"
type input "2"
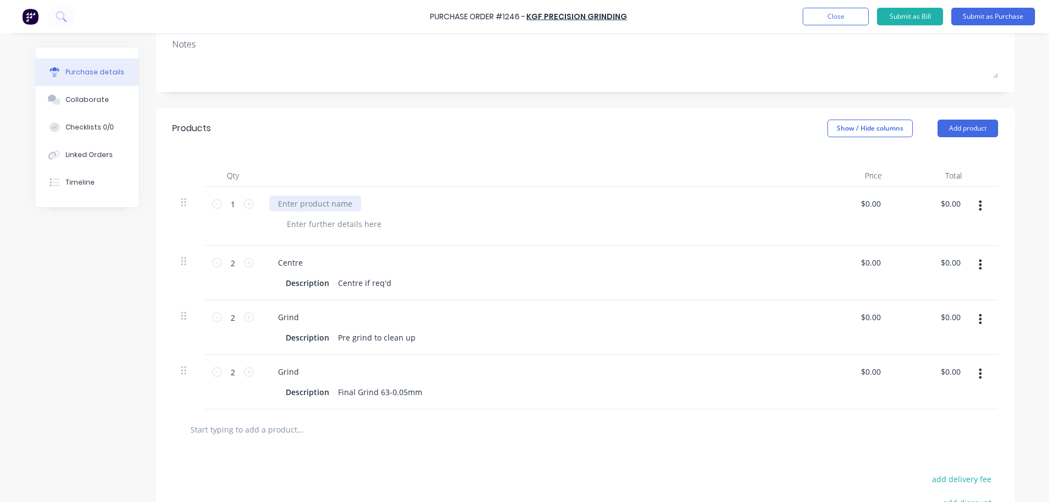
type textarea "x"
click at [292, 201] on div at bounding box center [315, 203] width 92 height 16
click at [244, 203] on icon at bounding box center [249, 204] width 10 height 10
type textarea "x"
type input "2"
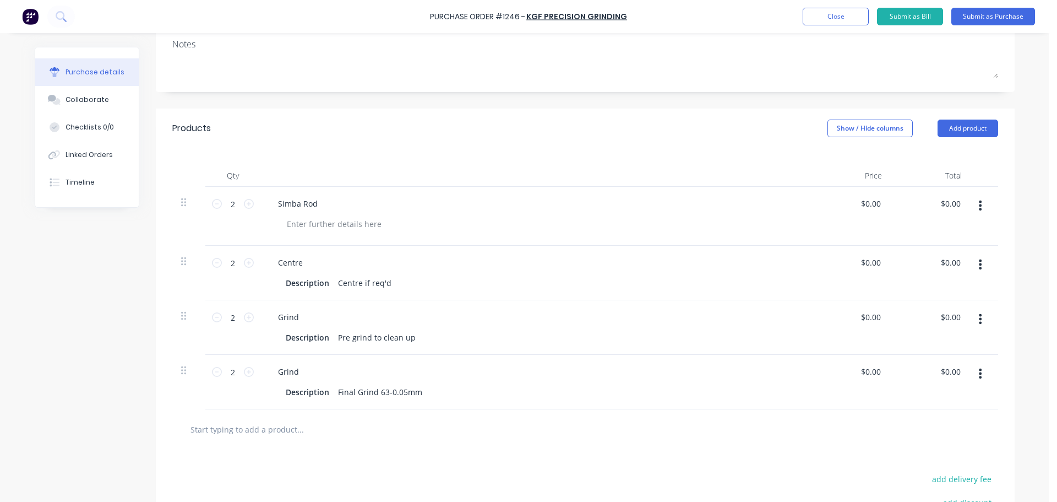
click at [1011, 18] on button "Submit as Purchase" at bounding box center [993, 17] width 84 height 18
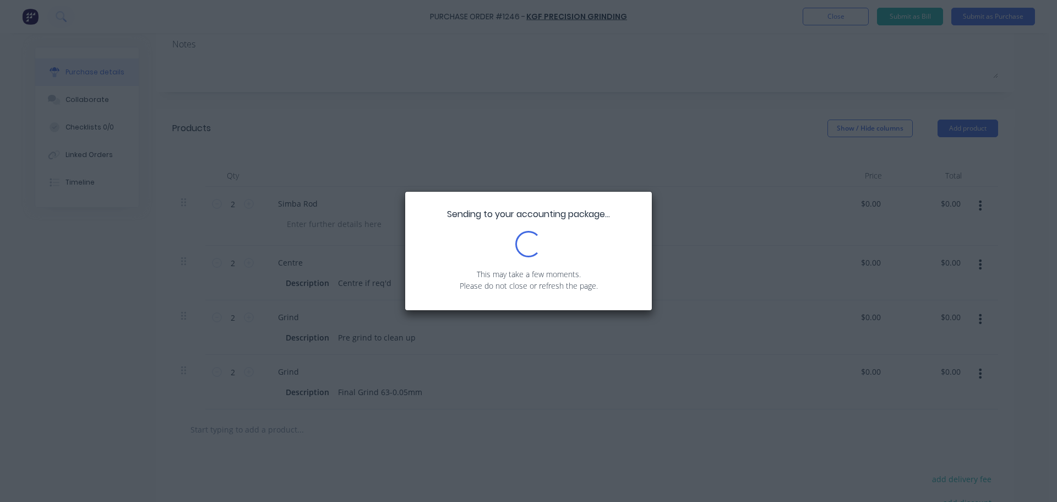
scroll to position [0, 0]
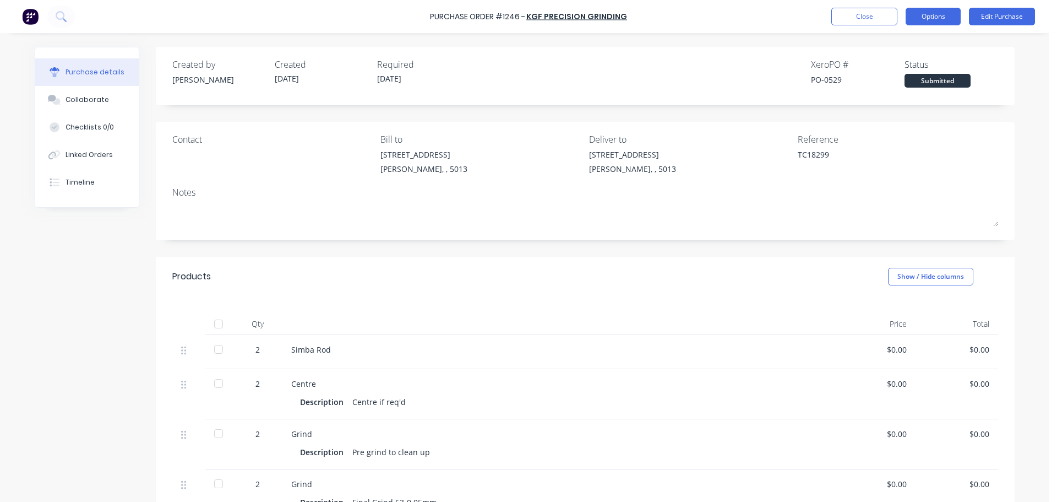
click at [941, 20] on button "Options" at bounding box center [933, 17] width 55 height 18
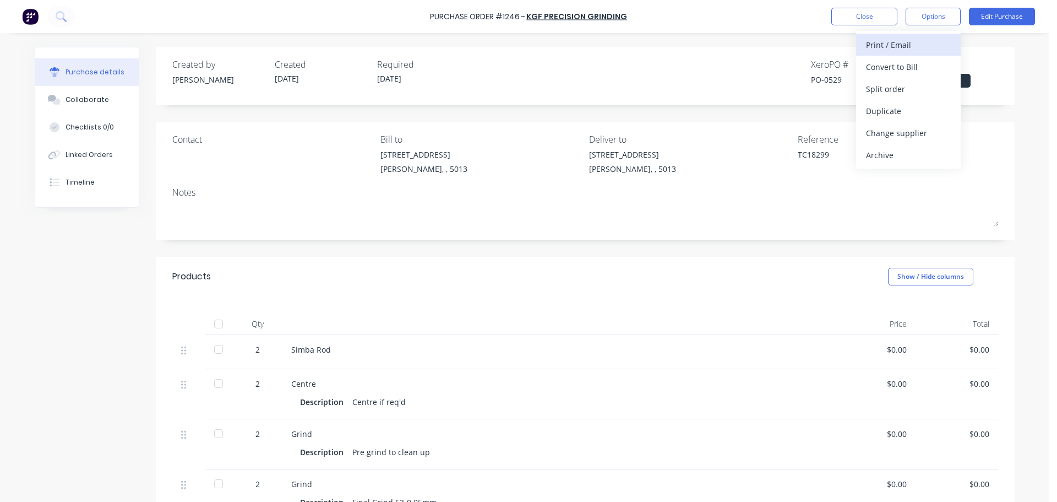
click at [897, 47] on div "Print / Email" at bounding box center [908, 45] width 85 height 16
click at [892, 79] on button "Without pricing" at bounding box center [908, 89] width 105 height 22
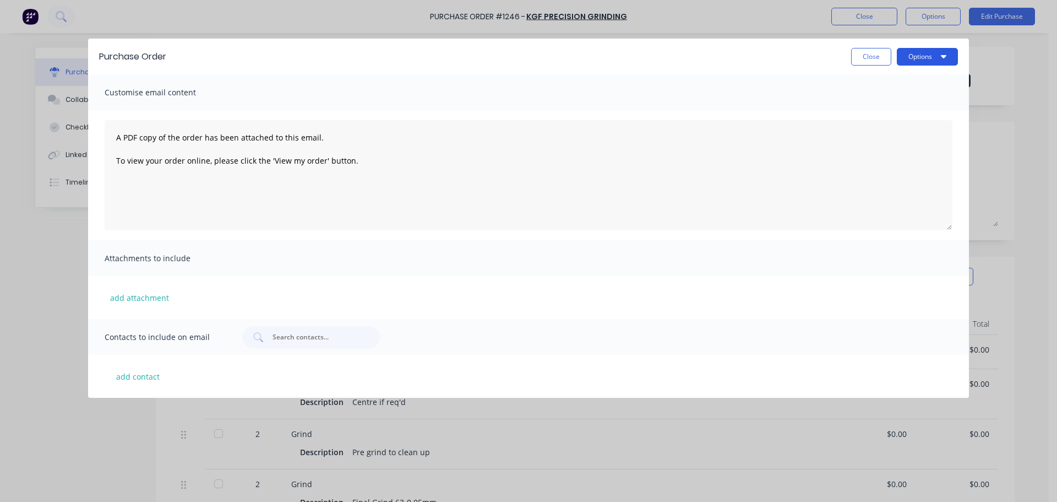
click at [906, 61] on button "Options" at bounding box center [927, 57] width 61 height 18
click at [894, 97] on button "Print" at bounding box center [905, 107] width 105 height 22
click at [869, 62] on button "Close" at bounding box center [871, 57] width 40 height 18
type textarea "x"
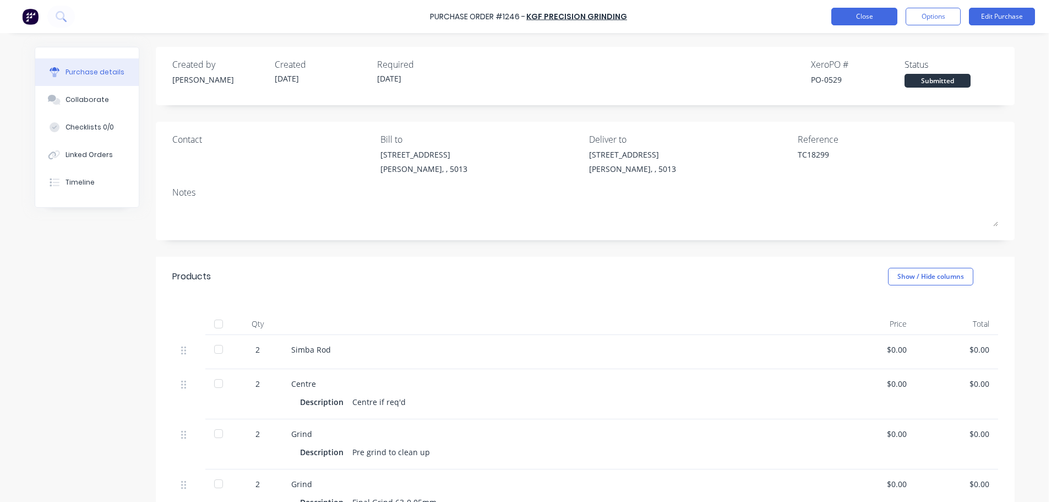
click at [852, 21] on button "Close" at bounding box center [864, 17] width 66 height 18
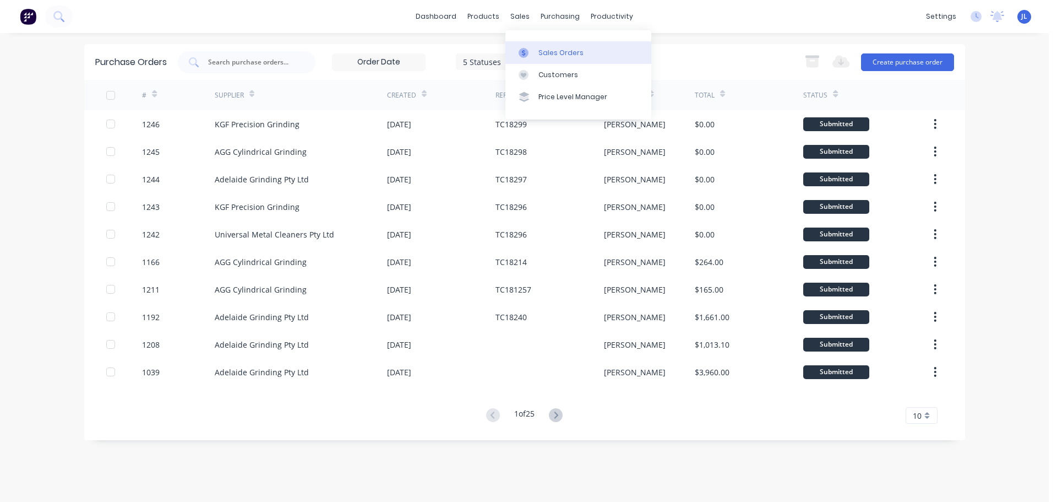
click at [533, 47] on link "Sales Orders" at bounding box center [578, 52] width 146 height 22
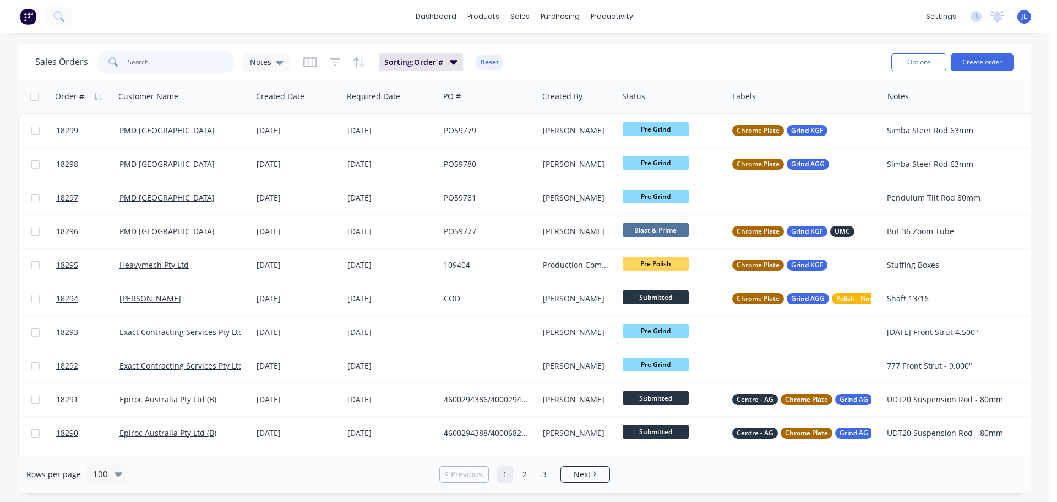
drag, startPoint x: 145, startPoint y: 62, endPoint x: 151, endPoint y: 70, distance: 9.5
click at [151, 70] on input "text" at bounding box center [181, 62] width 107 height 22
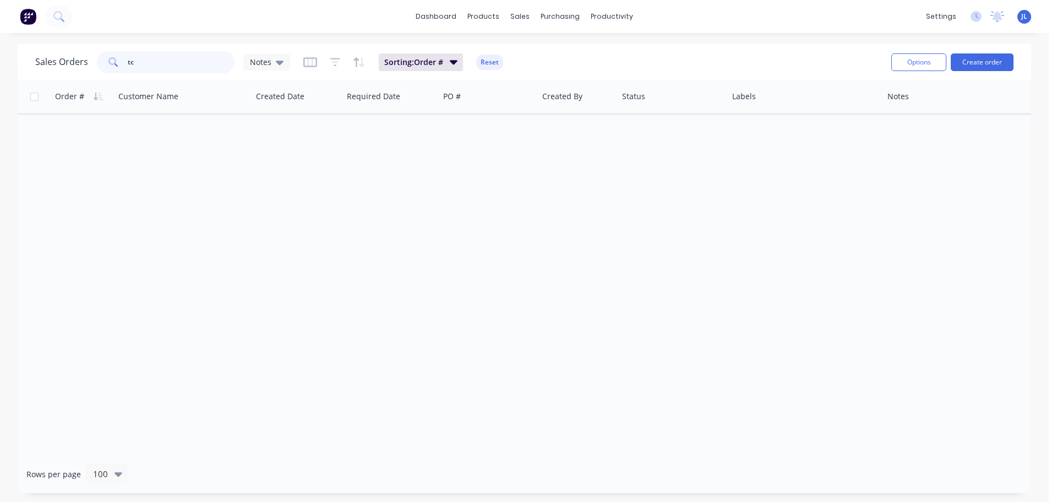
type input "t"
